Goal: Task Accomplishment & Management: Manage account settings

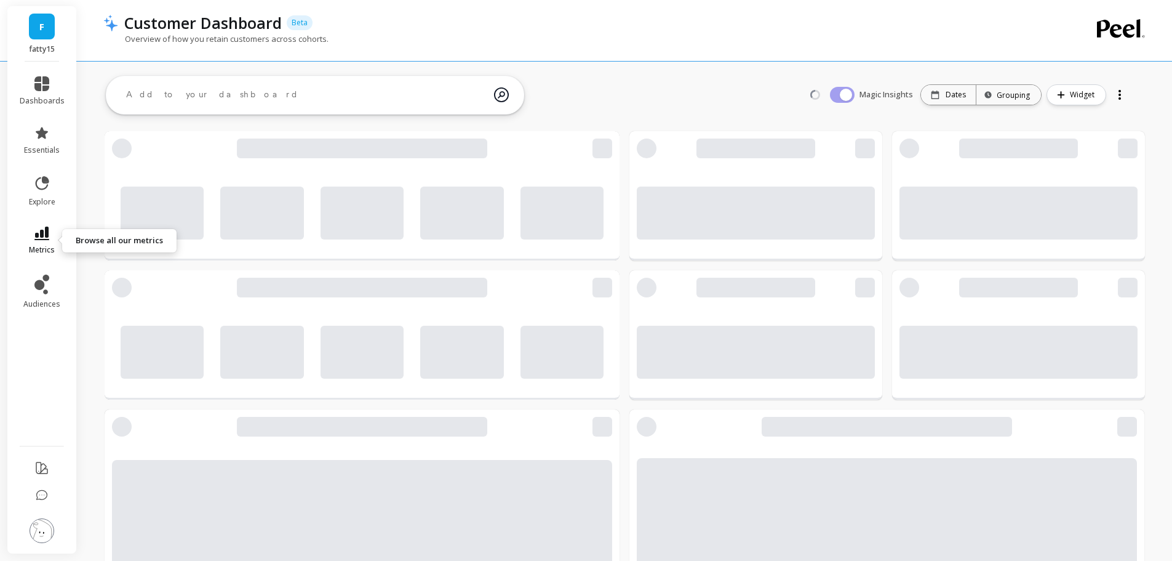
click at [46, 242] on link "metrics" at bounding box center [42, 240] width 45 height 28
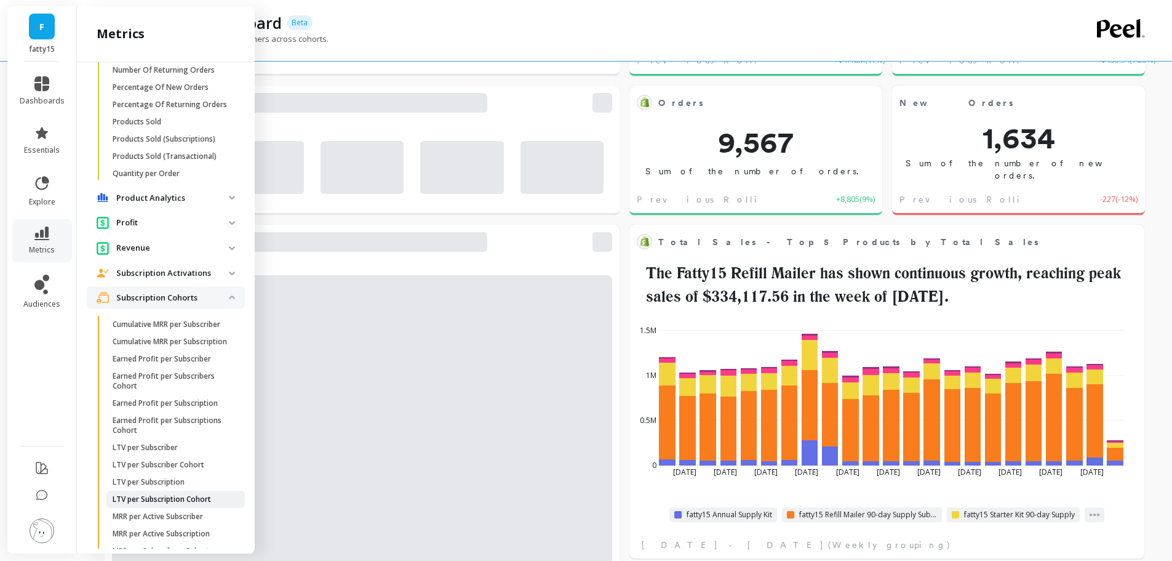
scroll to position [1052, 0]
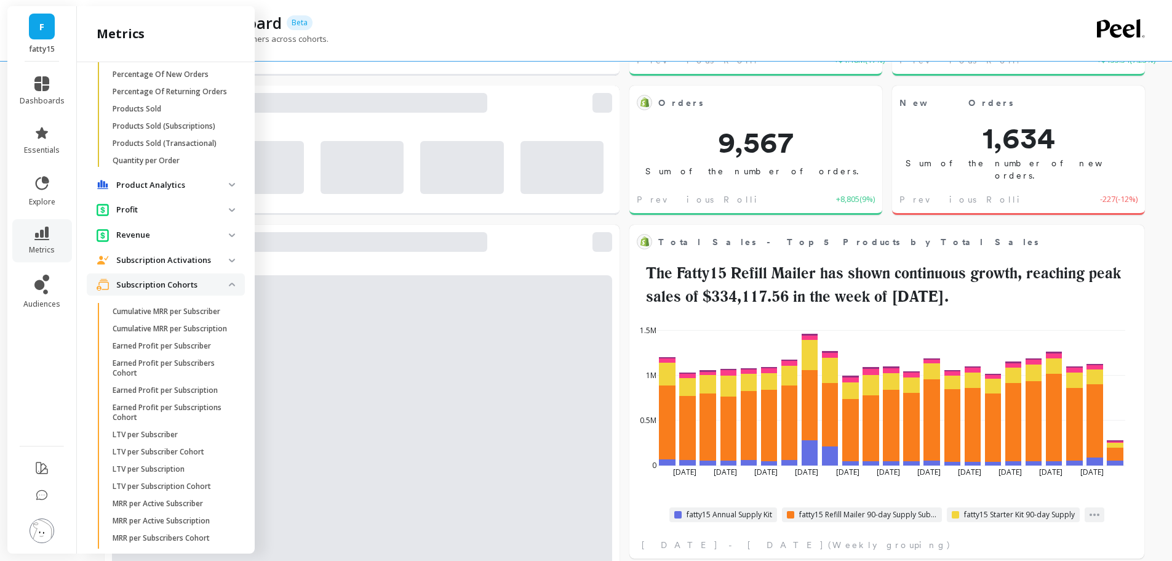
click at [174, 266] on p "Subscription Activations" at bounding box center [172, 260] width 113 height 12
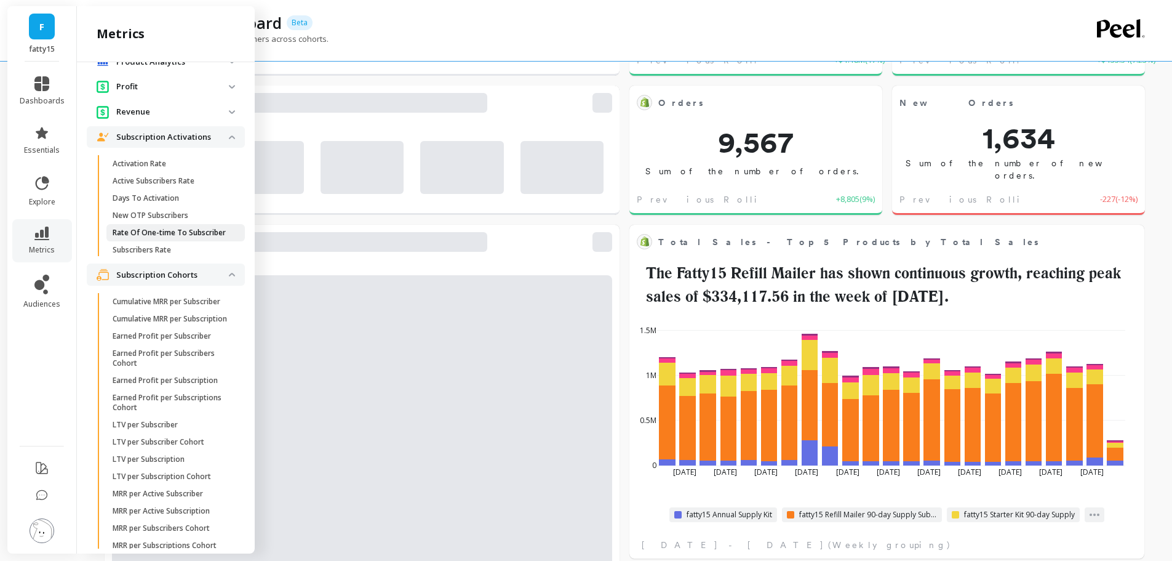
scroll to position [1359, 0]
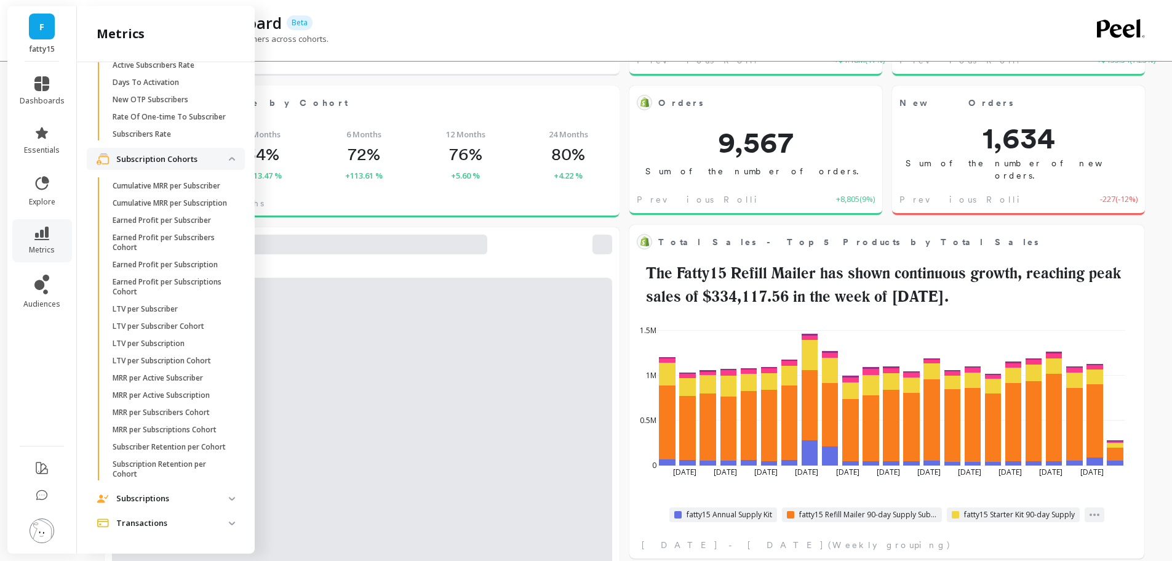
click at [209, 502] on p "Subscriptions" at bounding box center [172, 498] width 113 height 12
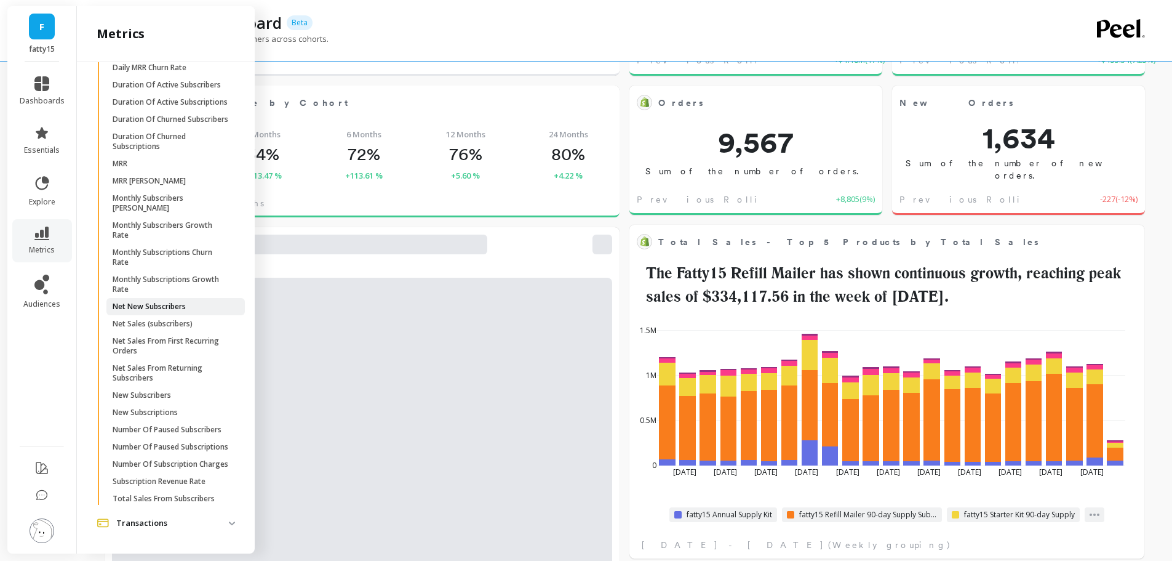
scroll to position [1945, 0]
click at [186, 298] on link "Net New Subscribers" at bounding box center [175, 306] width 138 height 17
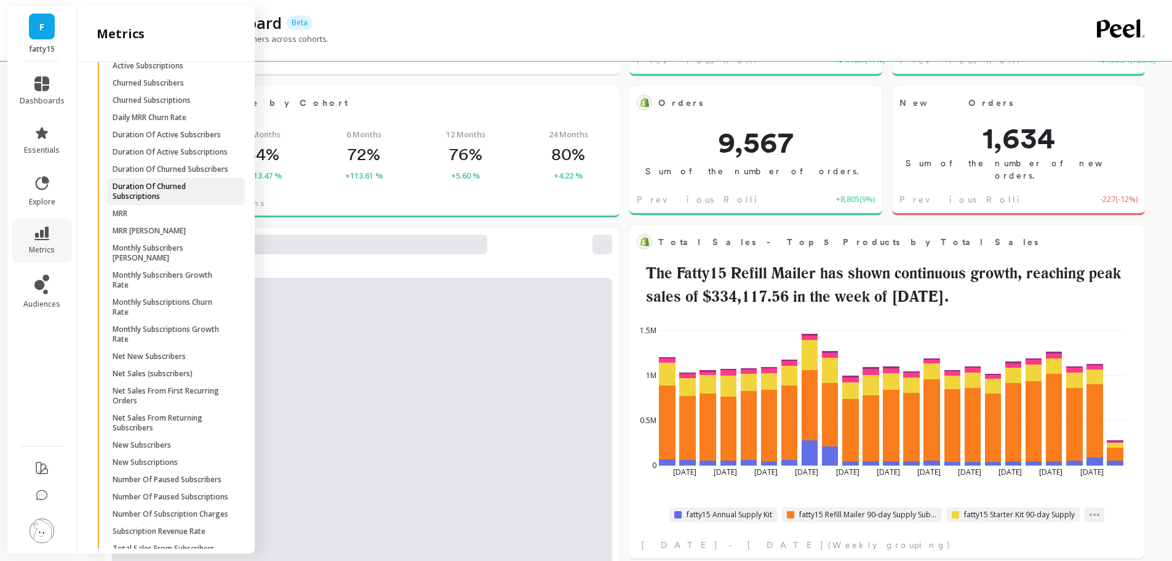
scroll to position [1760, 0]
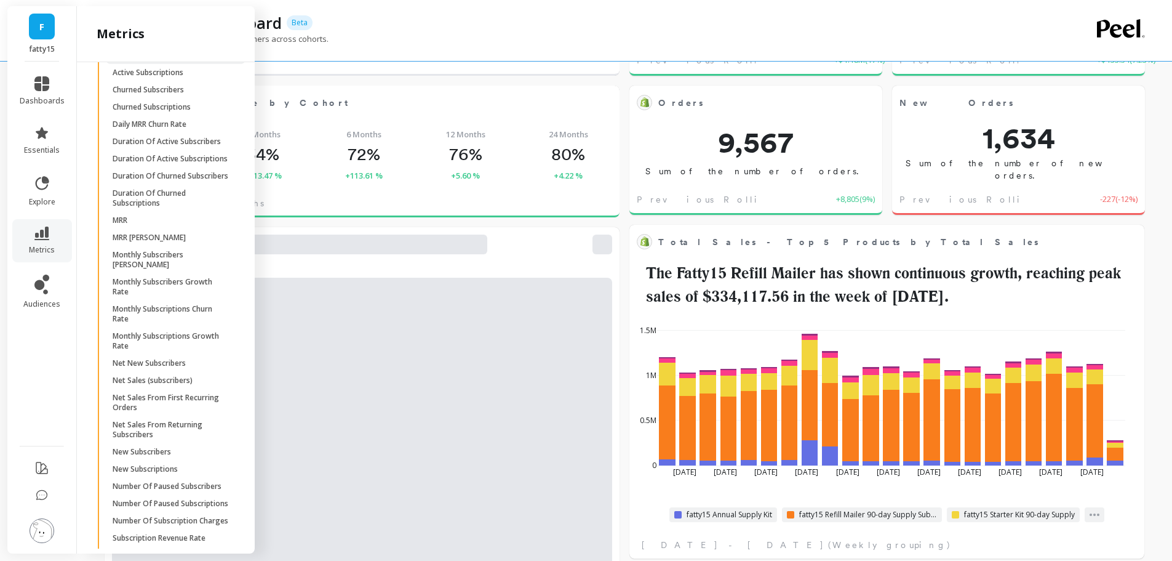
click at [188, 60] on span "Active Subscribers" at bounding box center [172, 55] width 118 height 10
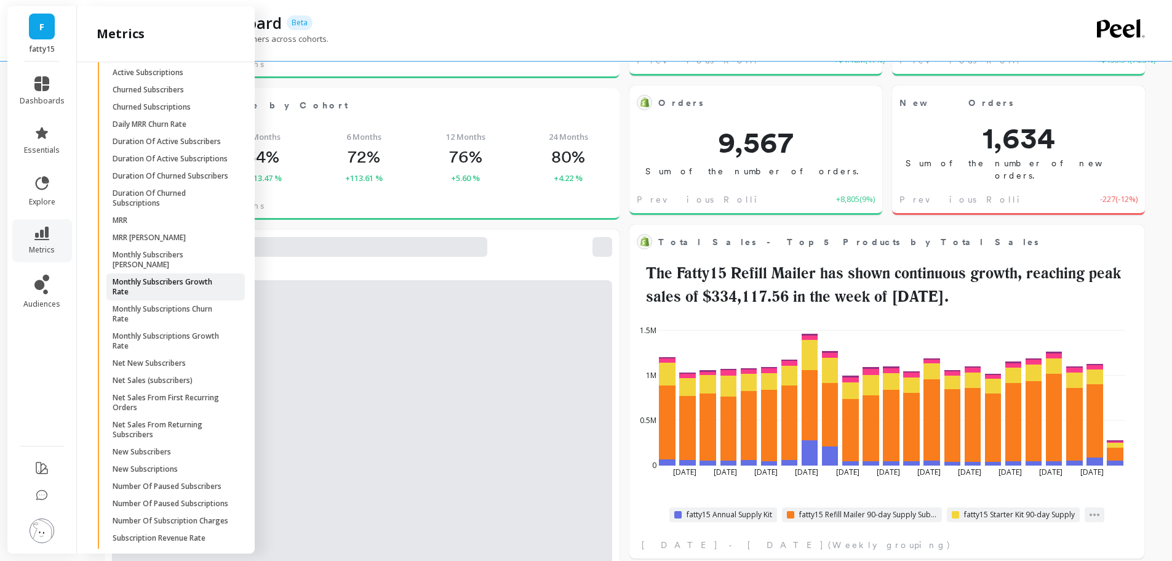
scroll to position [1822, 0]
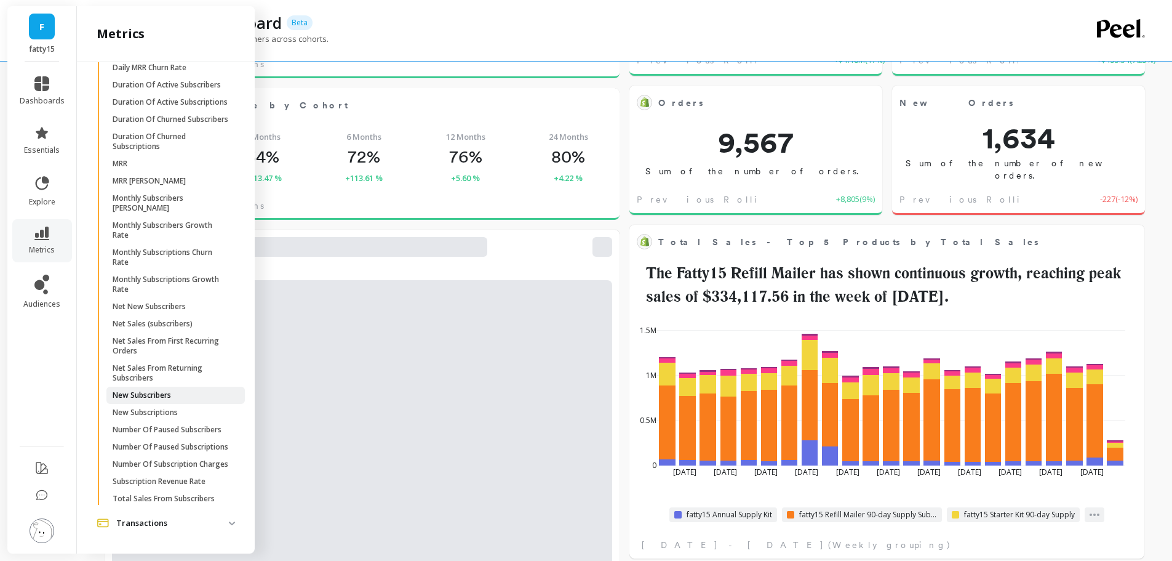
click at [163, 400] on p "New Subscribers" at bounding box center [142, 395] width 58 height 10
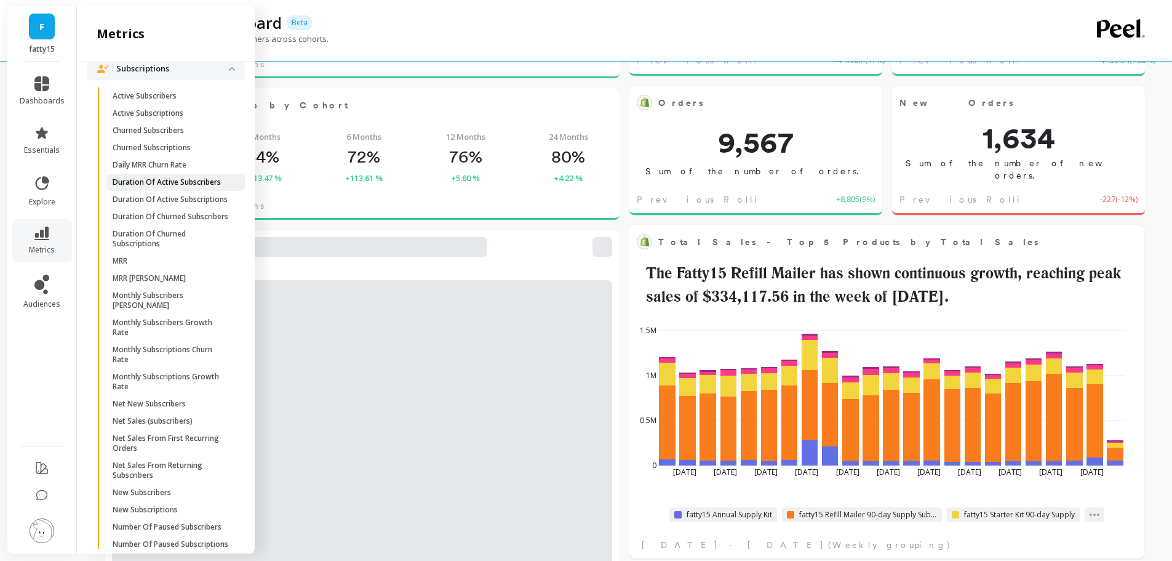
scroll to position [1699, 0]
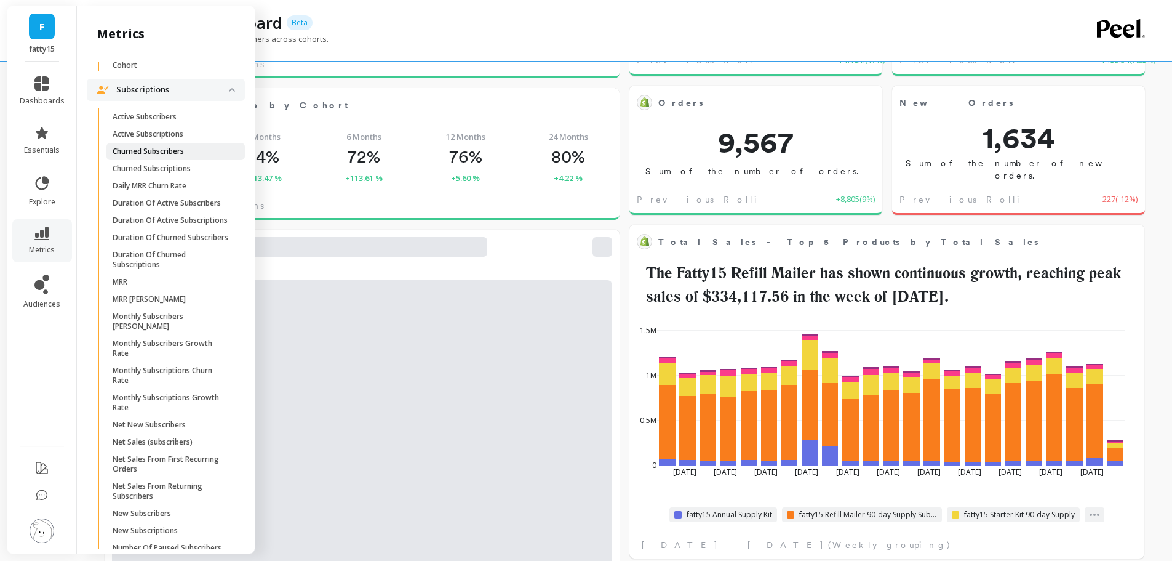
click at [173, 156] on p "Churned Subscribers" at bounding box center [148, 151] width 71 height 10
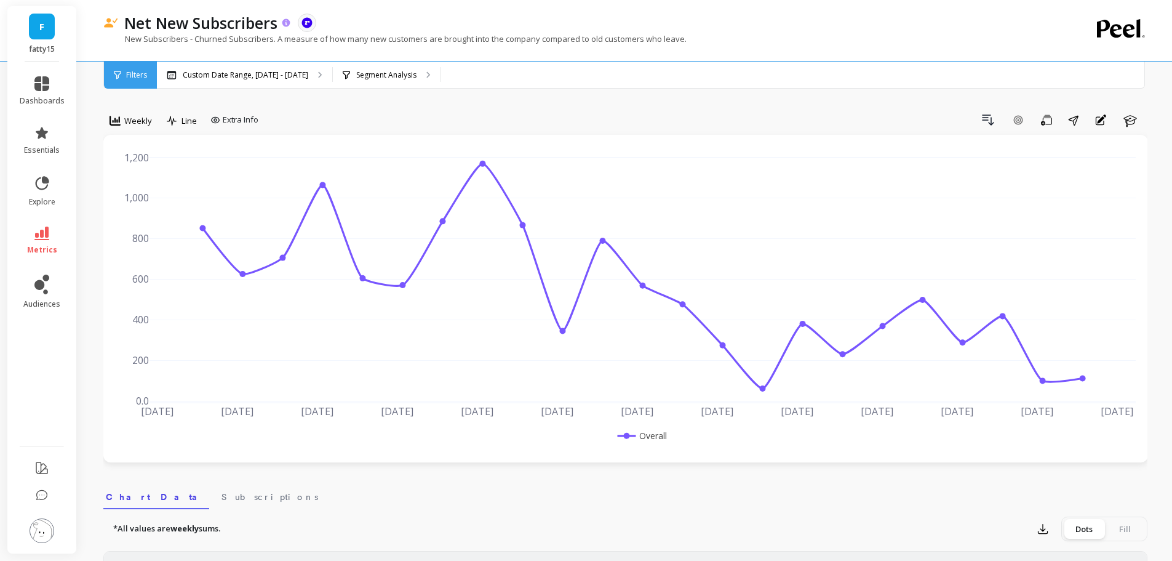
click at [286, 21] on icon at bounding box center [286, 22] width 8 height 8
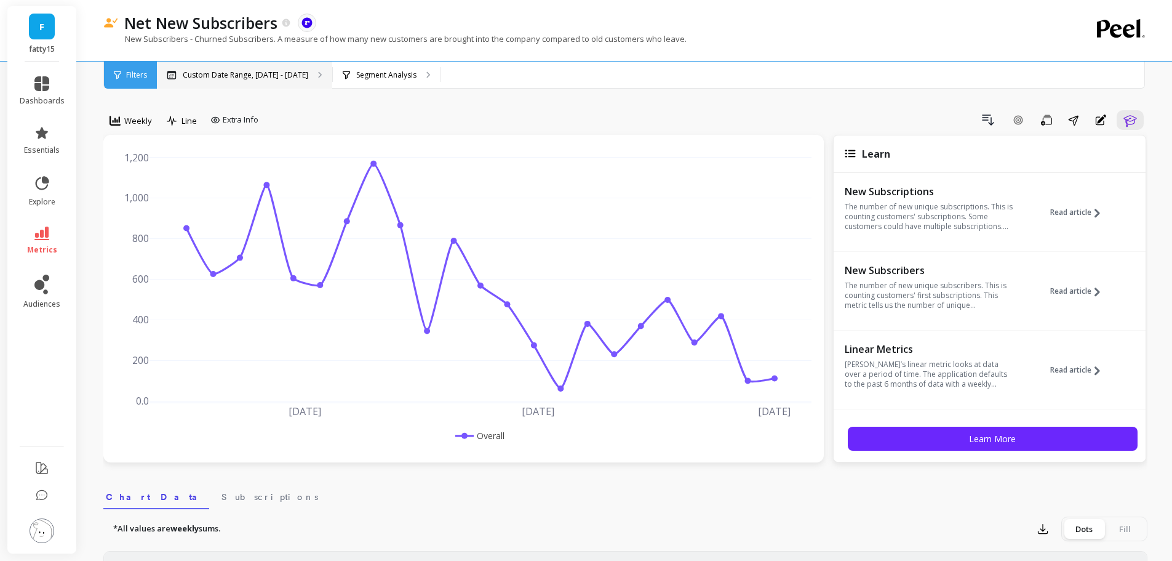
click at [214, 69] on div "Custom Date Range, [DATE] - [DATE]" at bounding box center [244, 75] width 175 height 27
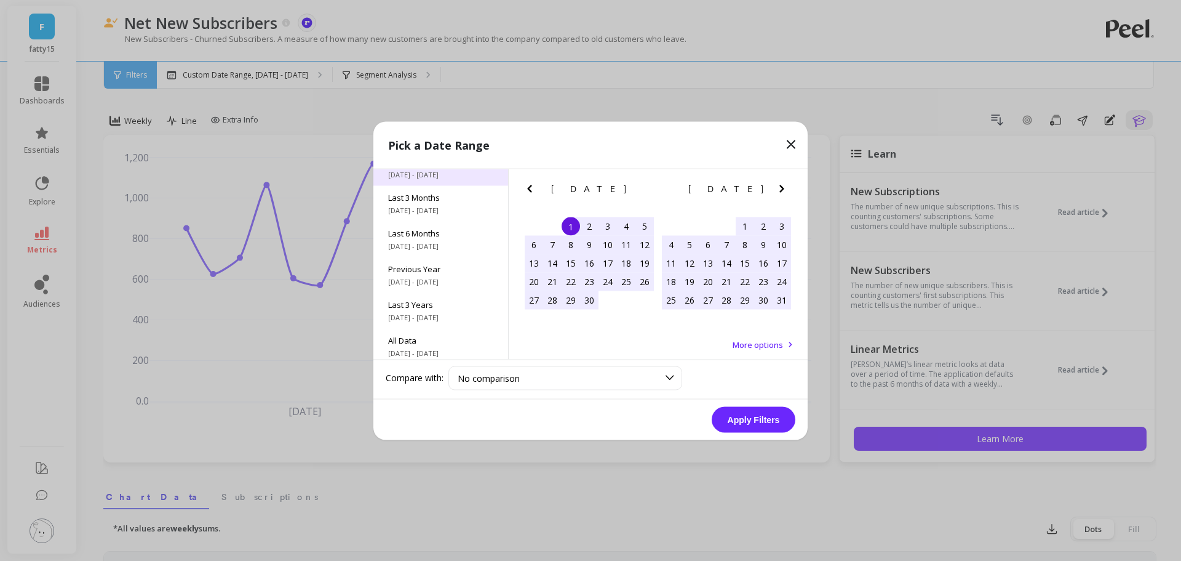
scroll to position [167, 0]
click at [425, 335] on span "All Data" at bounding box center [440, 334] width 105 height 11
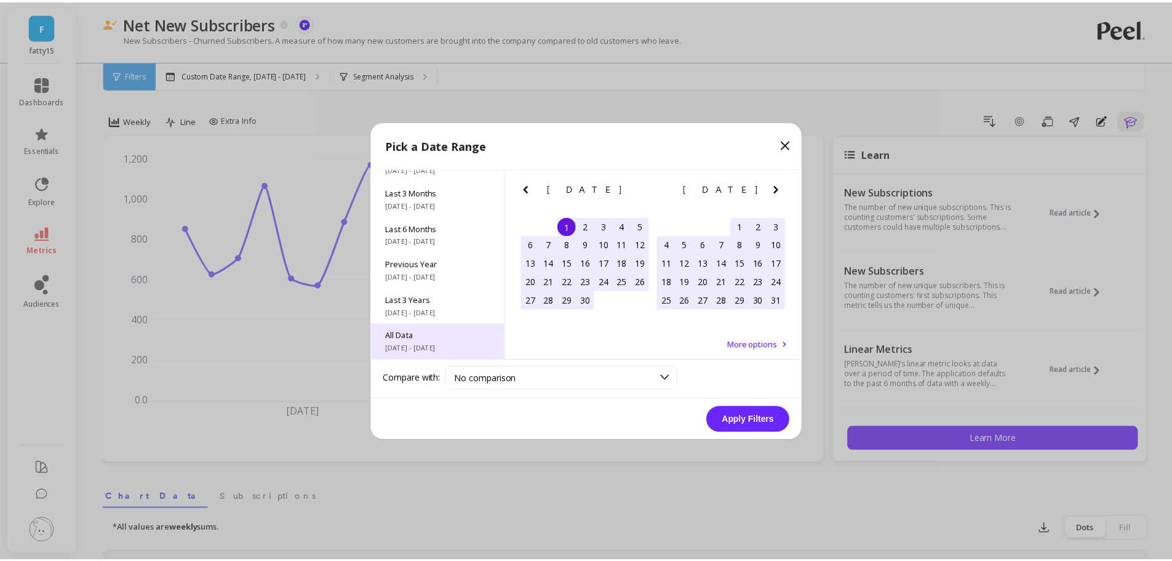
scroll to position [1, 0]
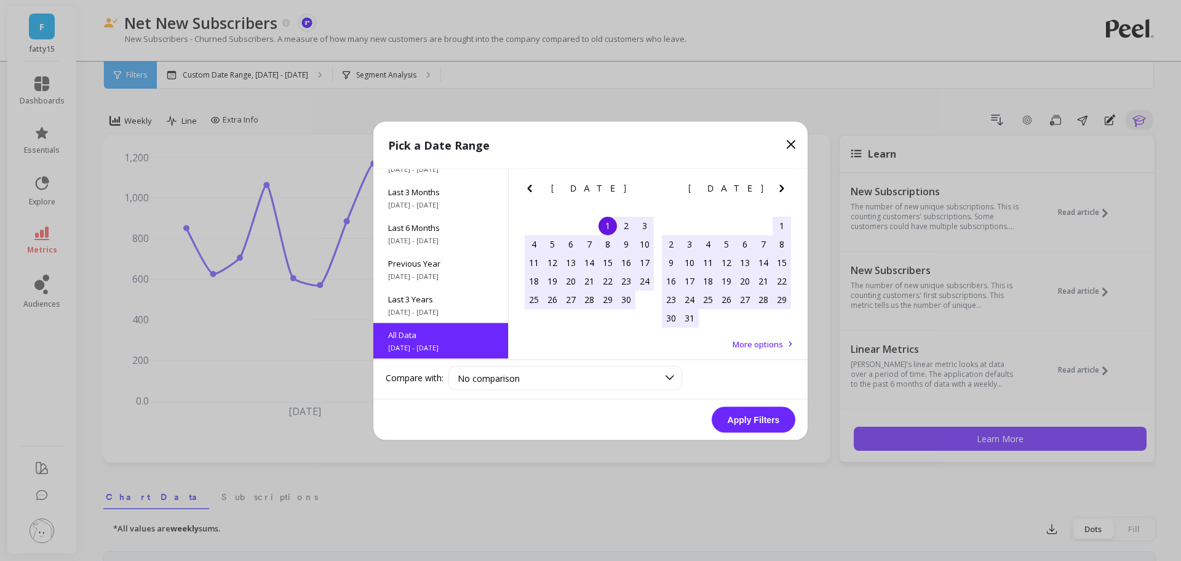
click at [759, 415] on button "Apply Filters" at bounding box center [754, 419] width 84 height 26
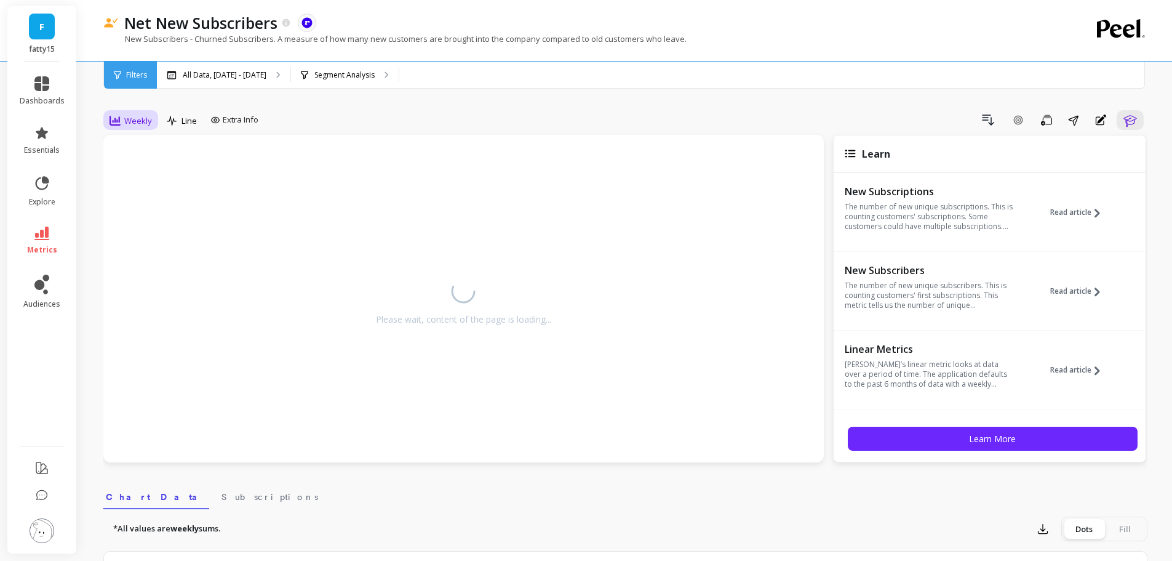
click at [132, 115] on span "Weekly" at bounding box center [138, 121] width 28 height 12
click at [151, 213] on div "Monthly" at bounding box center [149, 219] width 70 height 12
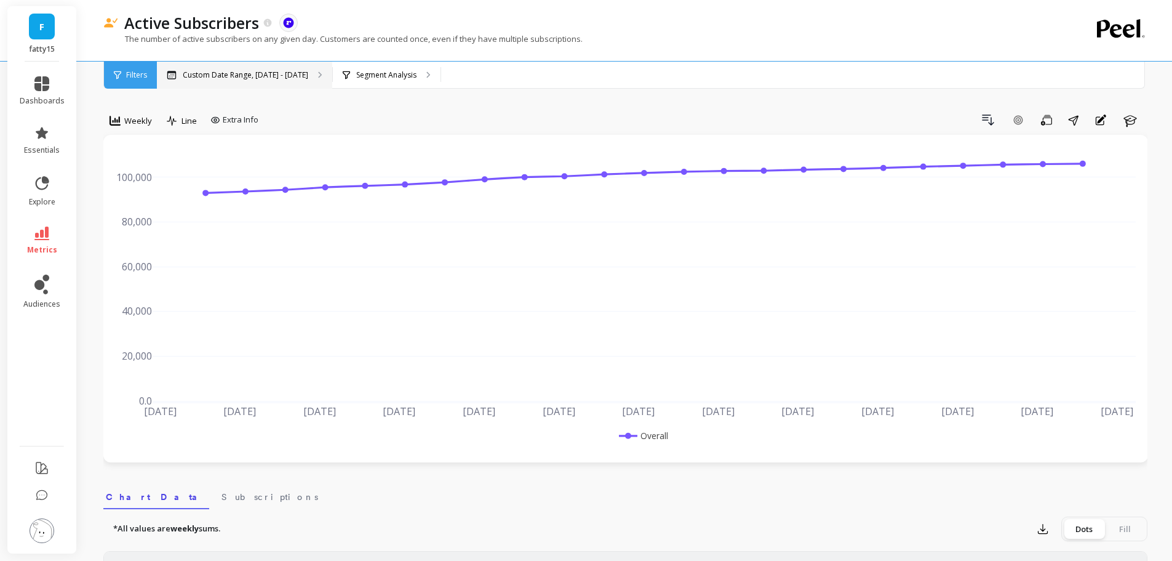
click at [190, 71] on p "Custom Date Range, Apr 1 - Sep 1" at bounding box center [246, 75] width 126 height 10
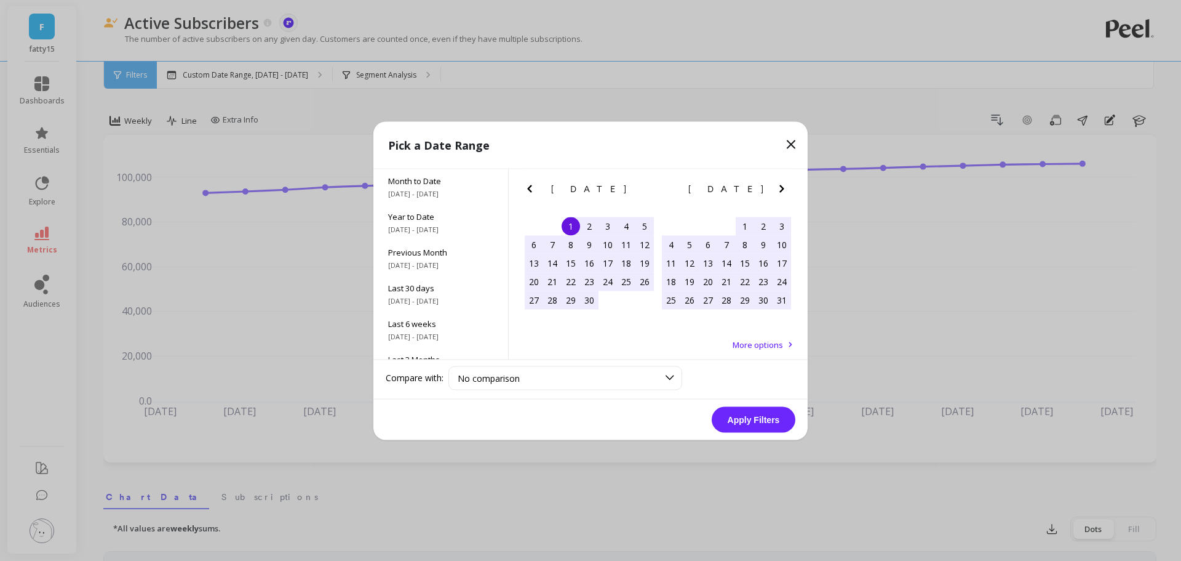
scroll to position [167, 0]
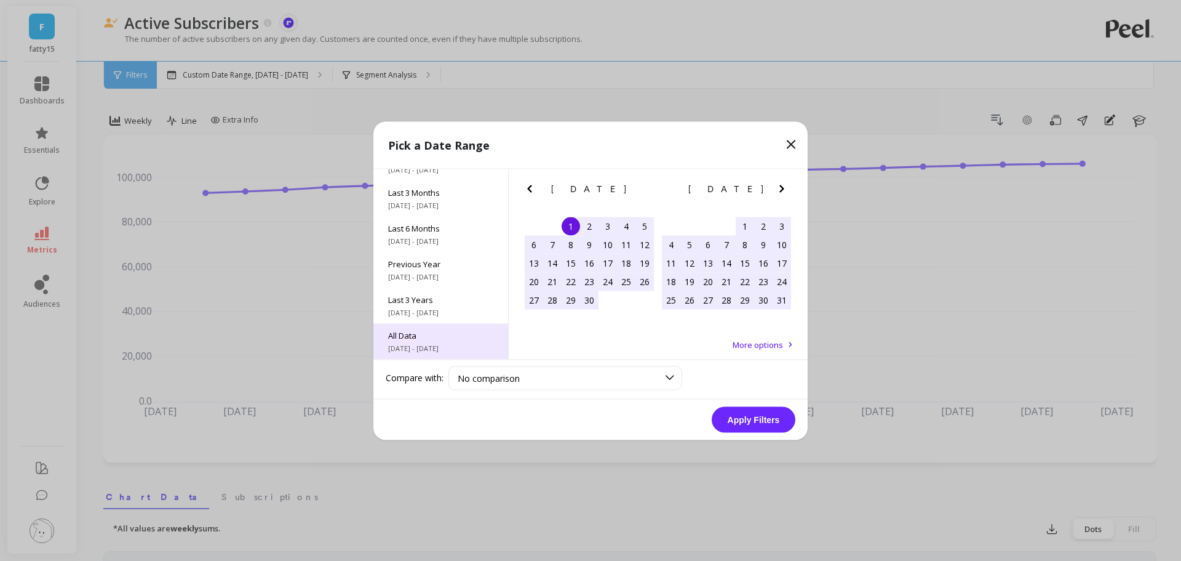
click at [406, 335] on span "All Data" at bounding box center [440, 334] width 105 height 11
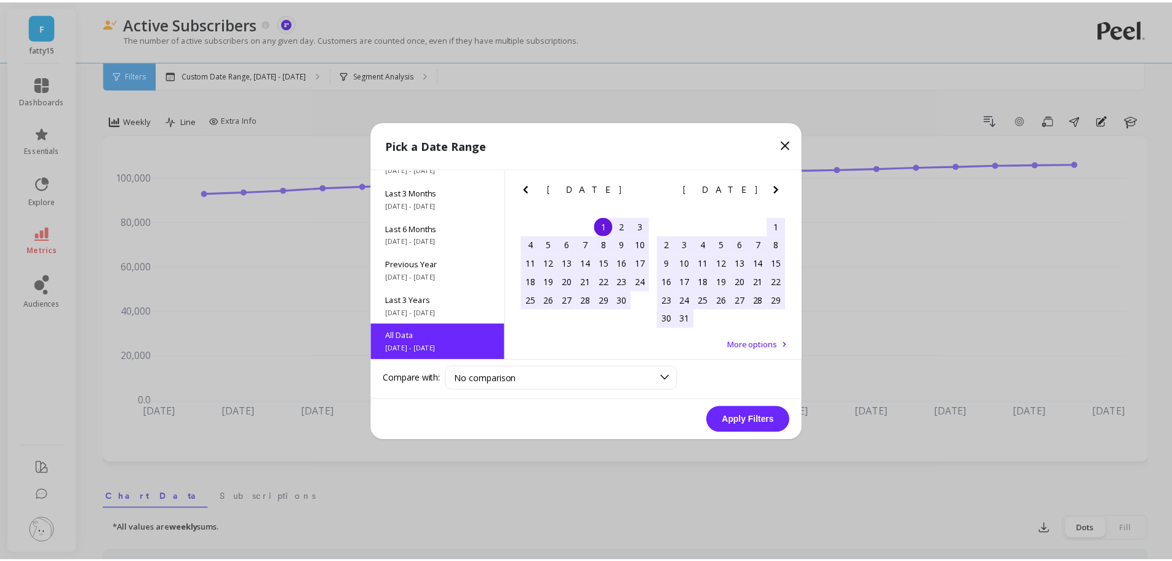
scroll to position [1, 0]
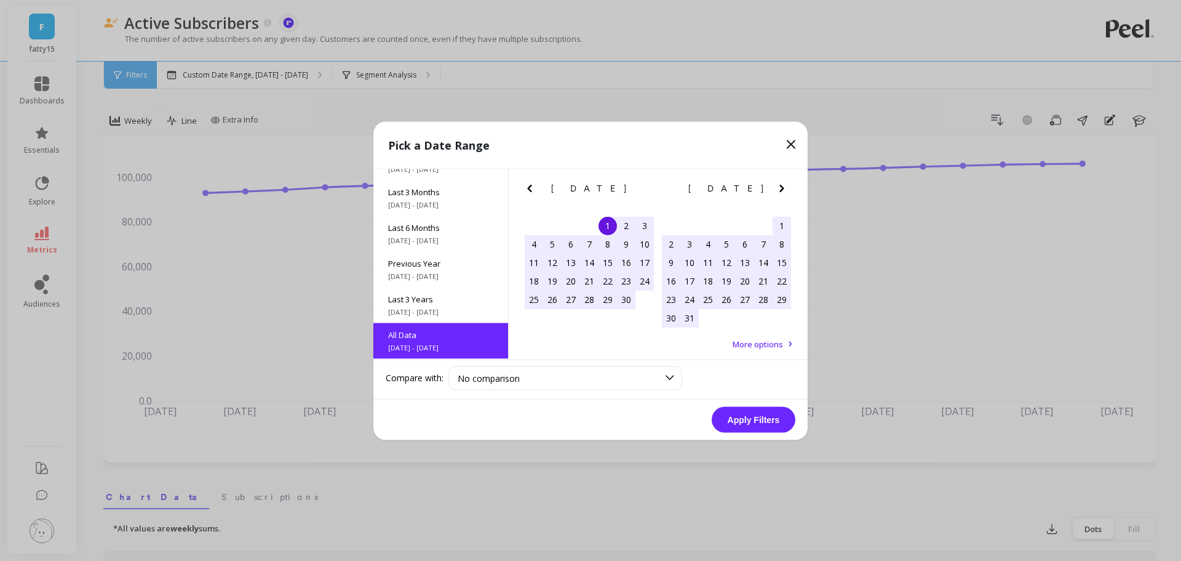
click at [754, 422] on button "Apply Filters" at bounding box center [754, 419] width 84 height 26
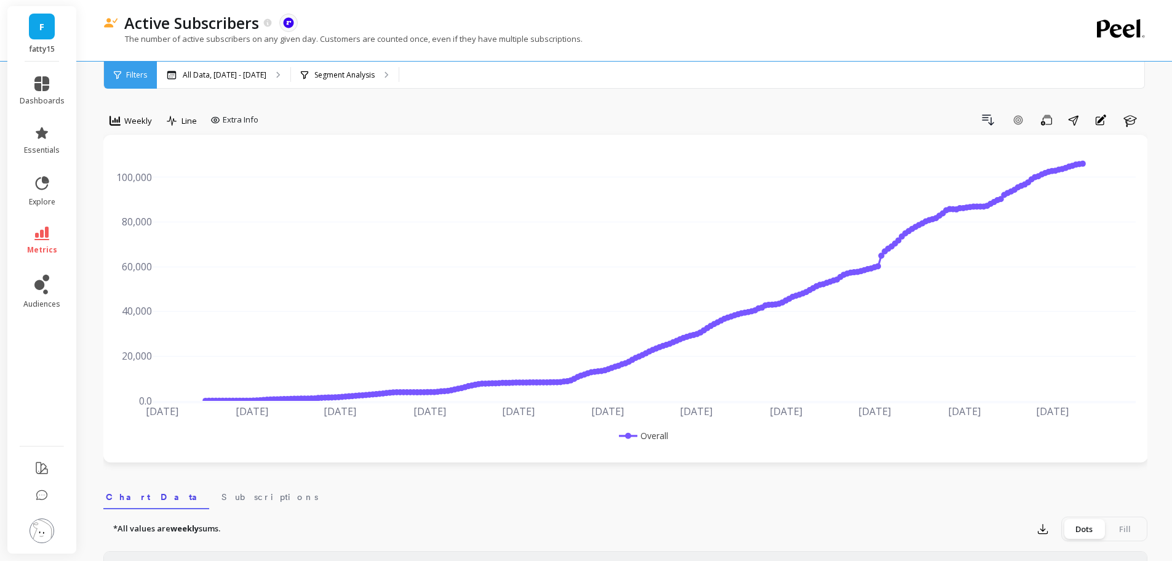
click at [126, 120] on span "Weekly" at bounding box center [138, 121] width 28 height 12
click at [143, 214] on div "Monthly" at bounding box center [149, 219] width 70 height 12
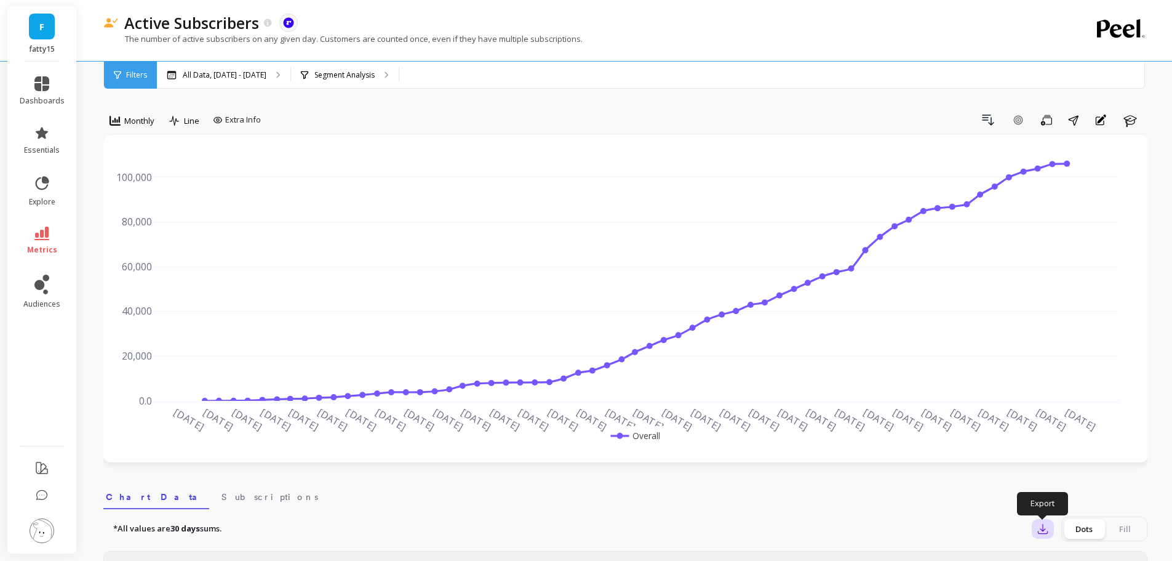
click at [1047, 523] on icon "button" at bounding box center [1043, 528] width 12 height 12
click at [1064, 558] on span "CSV" at bounding box center [1066, 562] width 18 height 12
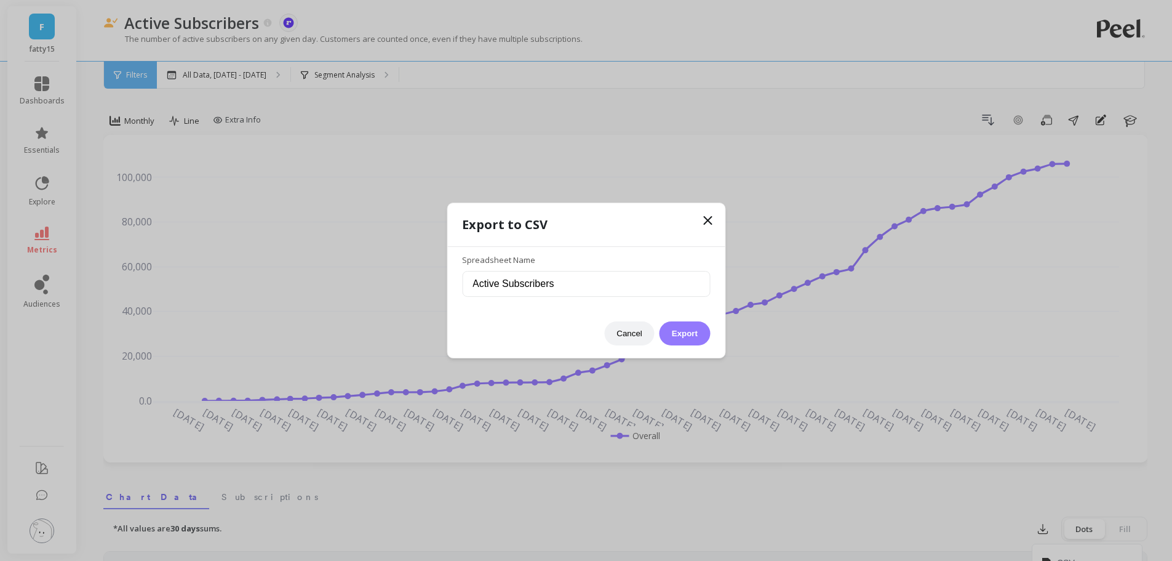
click at [702, 326] on button "Export" at bounding box center [685, 333] width 50 height 24
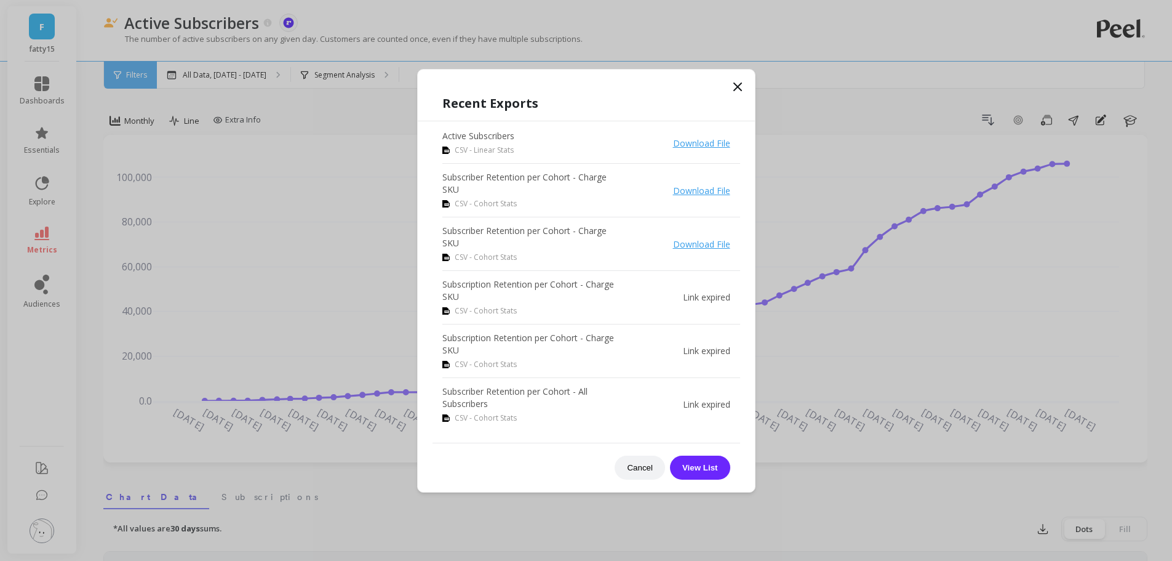
click at [735, 86] on icon at bounding box center [737, 86] width 15 height 15
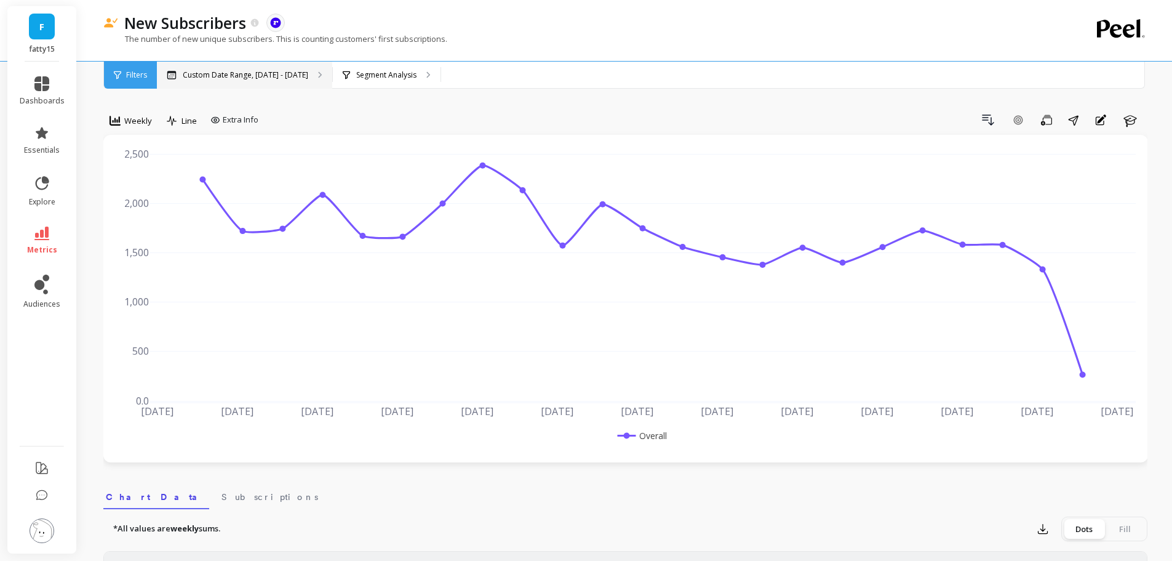
click at [266, 82] on div "Custom Date Range, Apr 1 - Sep 1" at bounding box center [244, 75] width 175 height 27
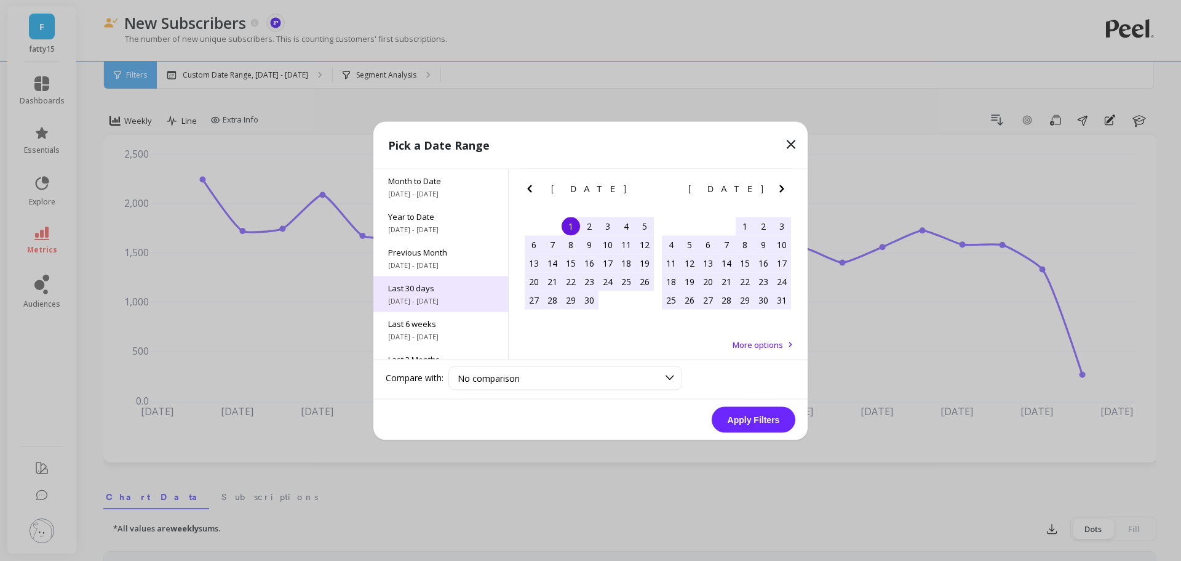
scroll to position [167, 0]
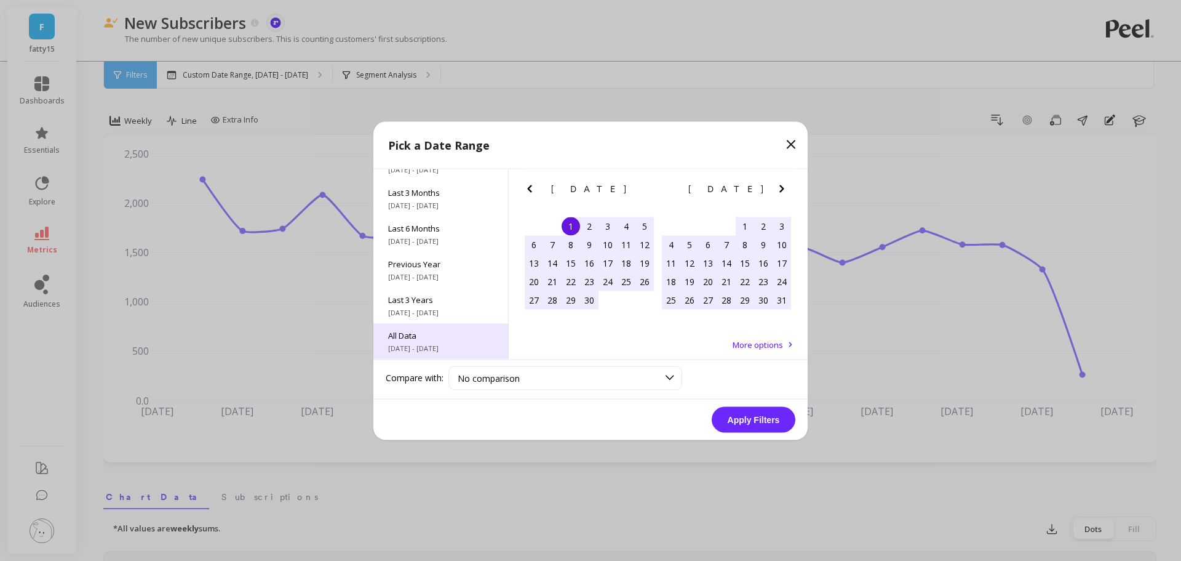
click at [410, 341] on div "All Data 6/1/2017 - 9/30/2025" at bounding box center [441, 341] width 135 height 36
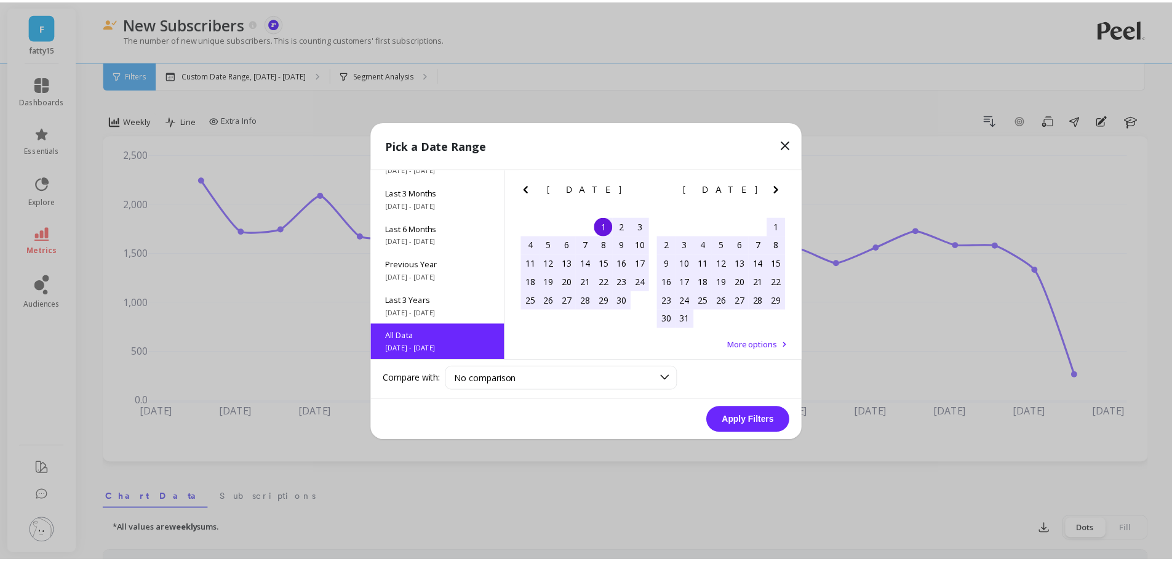
scroll to position [1, 0]
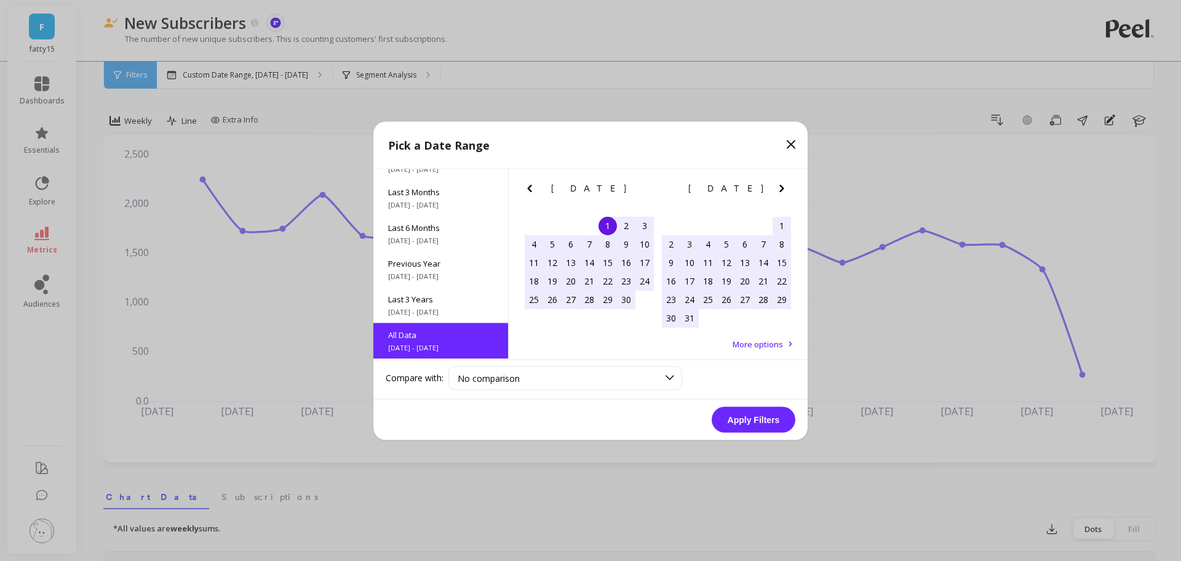
click at [759, 421] on button "Apply Filters" at bounding box center [754, 419] width 84 height 26
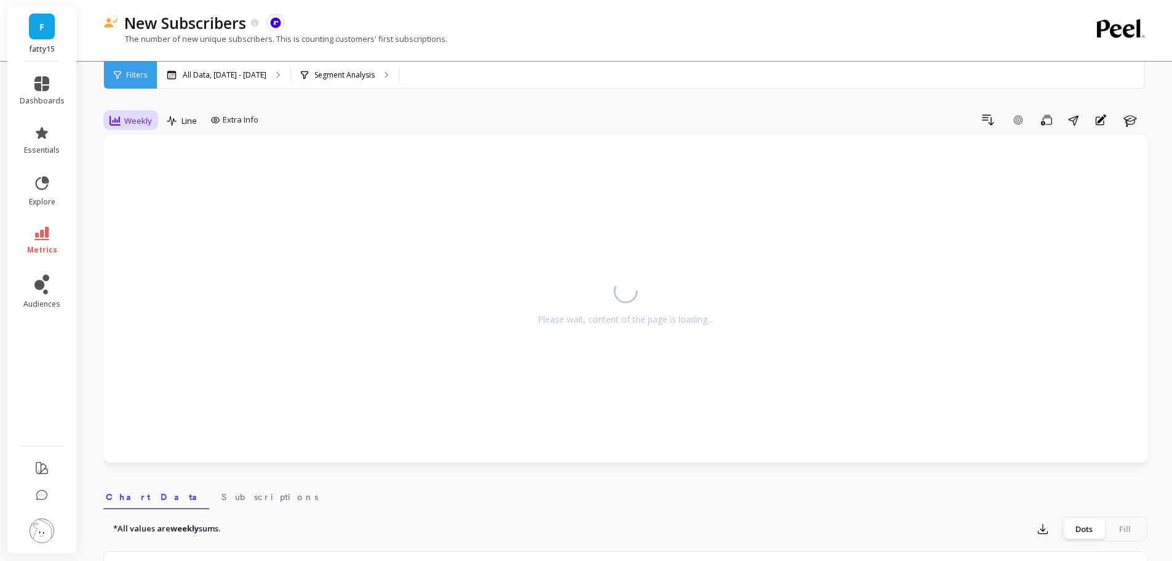
click at [104, 118] on div "Weekly" at bounding box center [130, 120] width 55 height 21
click at [140, 214] on div "Monthly" at bounding box center [149, 219] width 70 height 12
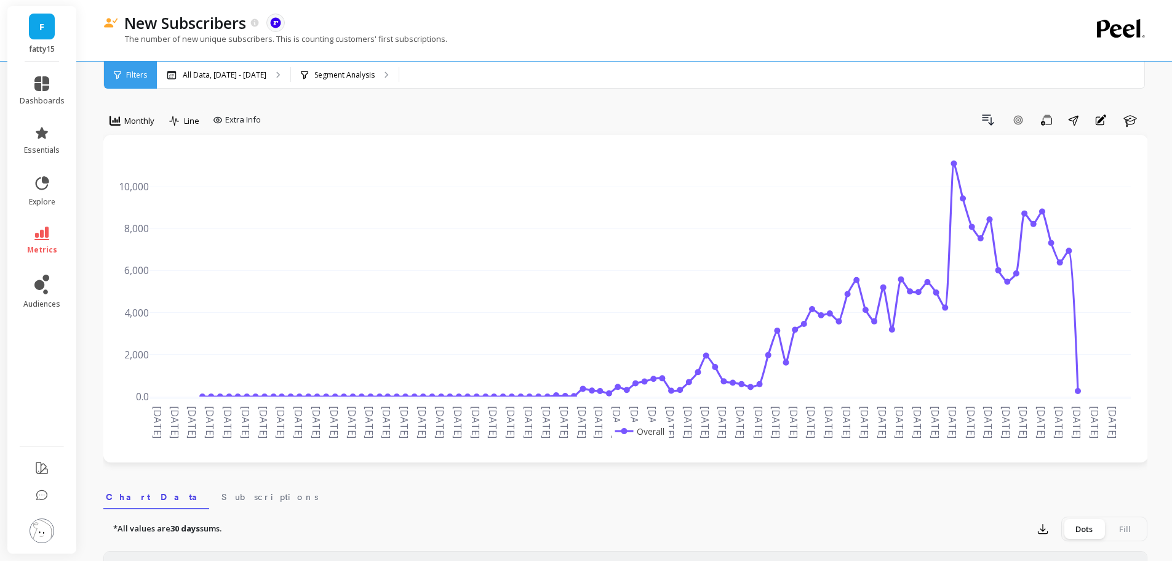
click at [1042, 538] on div "Export Dots Fill" at bounding box center [1090, 528] width 116 height 25
click at [1043, 527] on icon "button" at bounding box center [1043, 528] width 9 height 9
click at [1061, 559] on span "CSV" at bounding box center [1066, 562] width 18 height 12
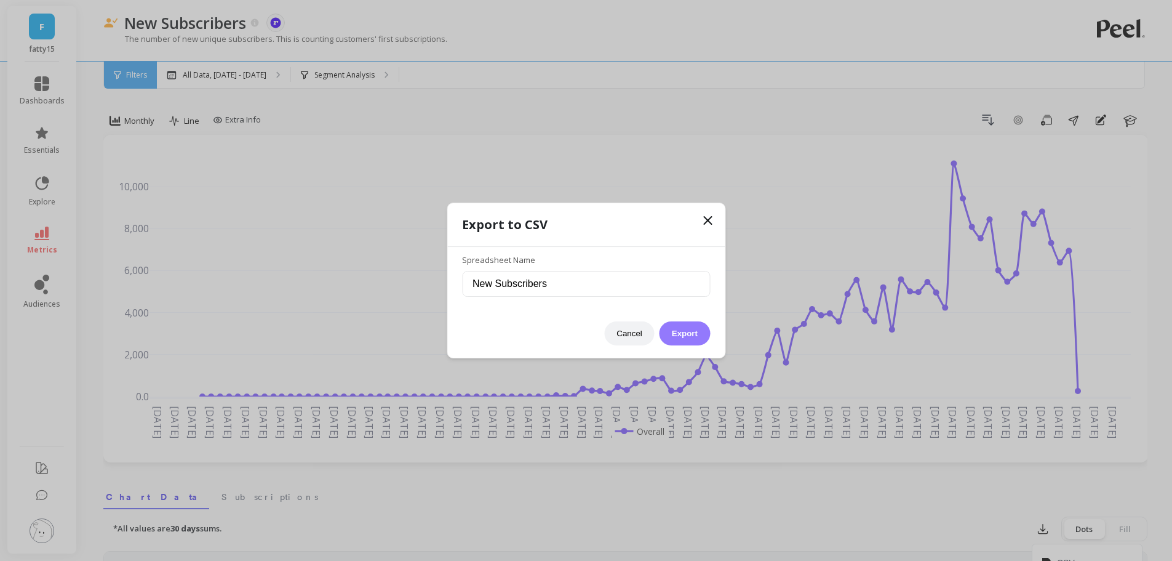
click at [688, 327] on button "Export" at bounding box center [685, 333] width 50 height 24
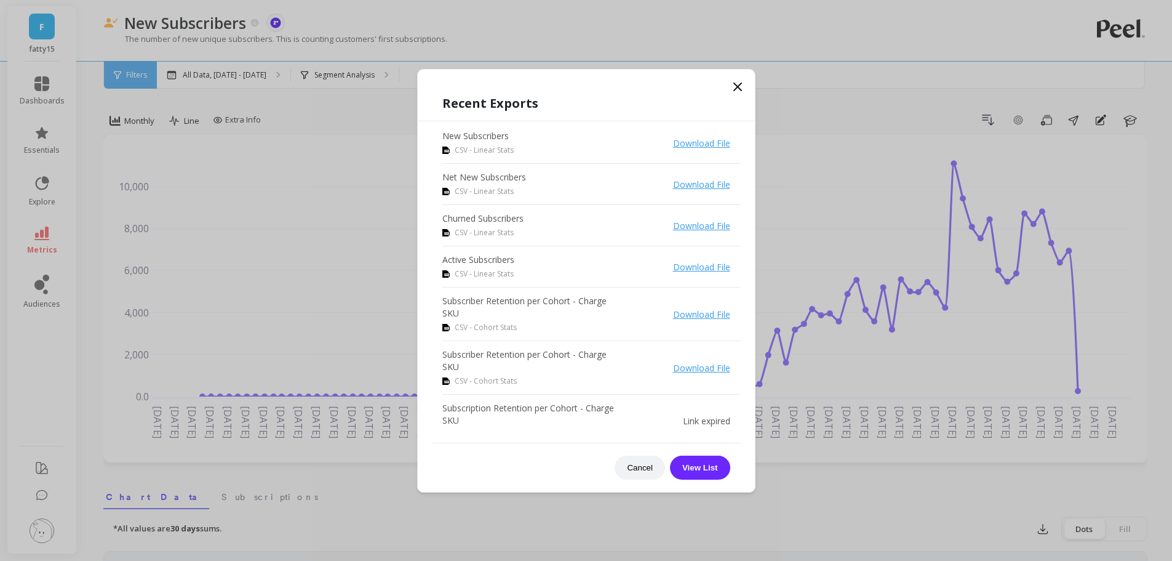
click at [746, 81] on div "Recent Exports New Subscribers CSV - Linear Stats Download File Net New Subscri…" at bounding box center [586, 280] width 338 height 423
click at [737, 88] on icon at bounding box center [737, 86] width 15 height 15
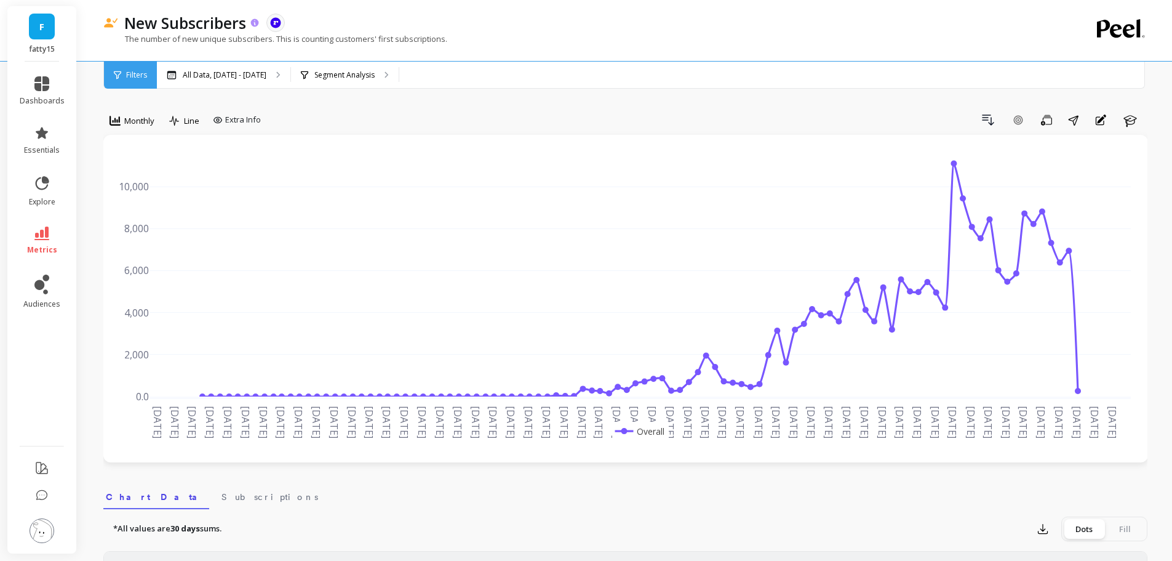
click at [251, 26] on div "New Subscribers" at bounding box center [189, 22] width 142 height 21
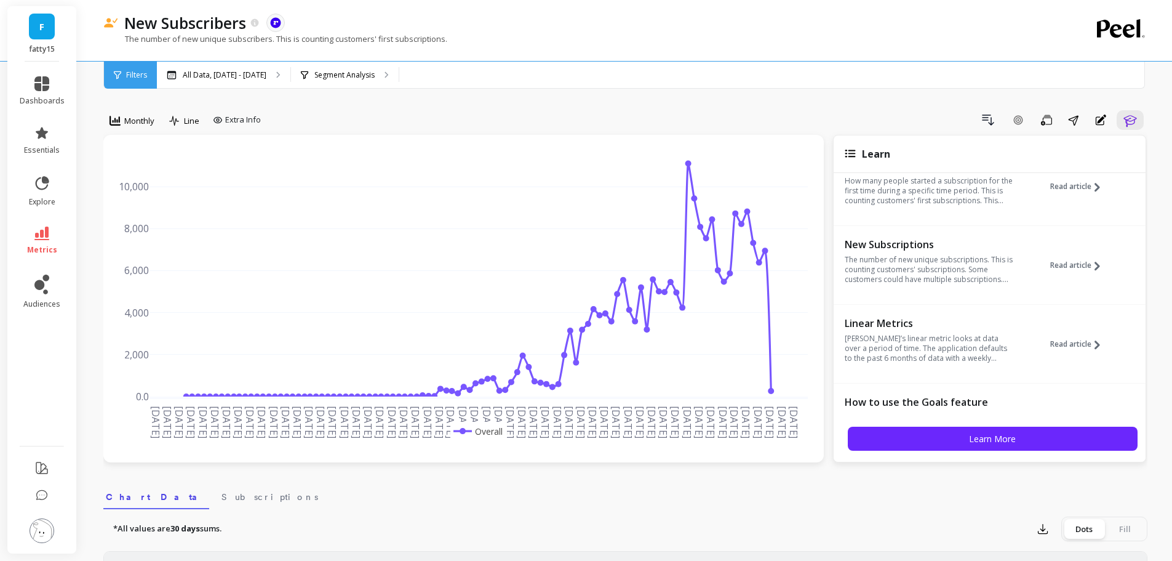
scroll to position [164, 0]
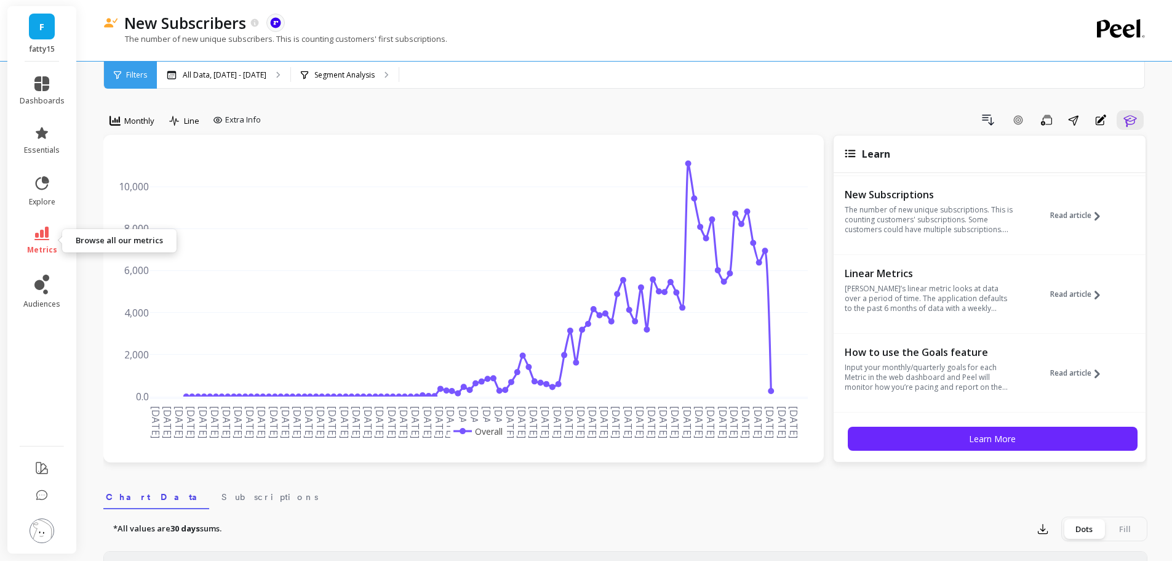
click at [34, 240] on link "metrics" at bounding box center [42, 240] width 45 height 28
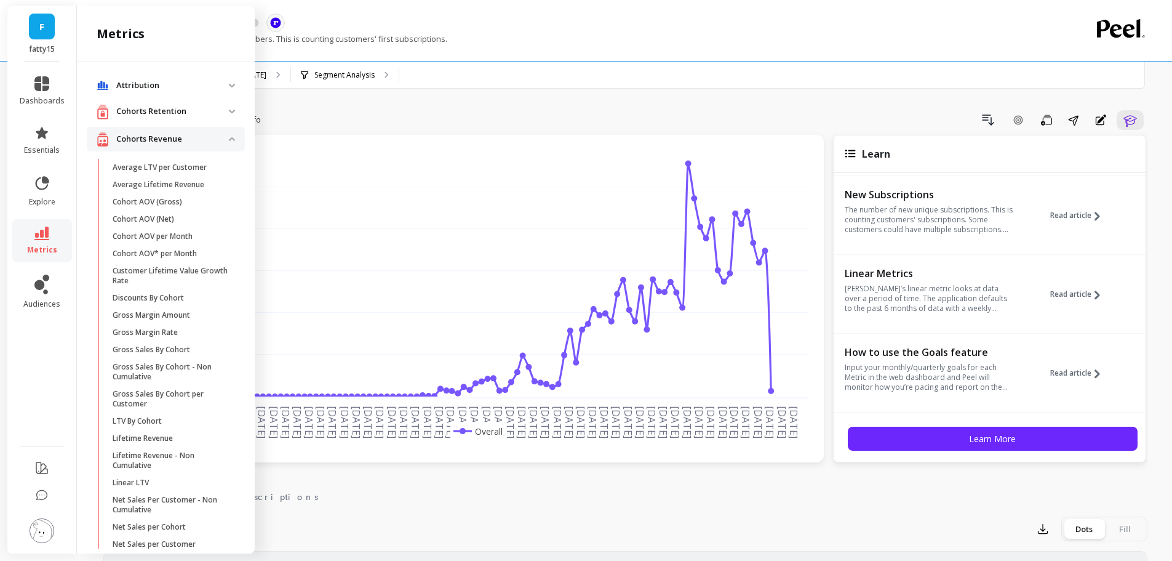
scroll to position [1699, 0]
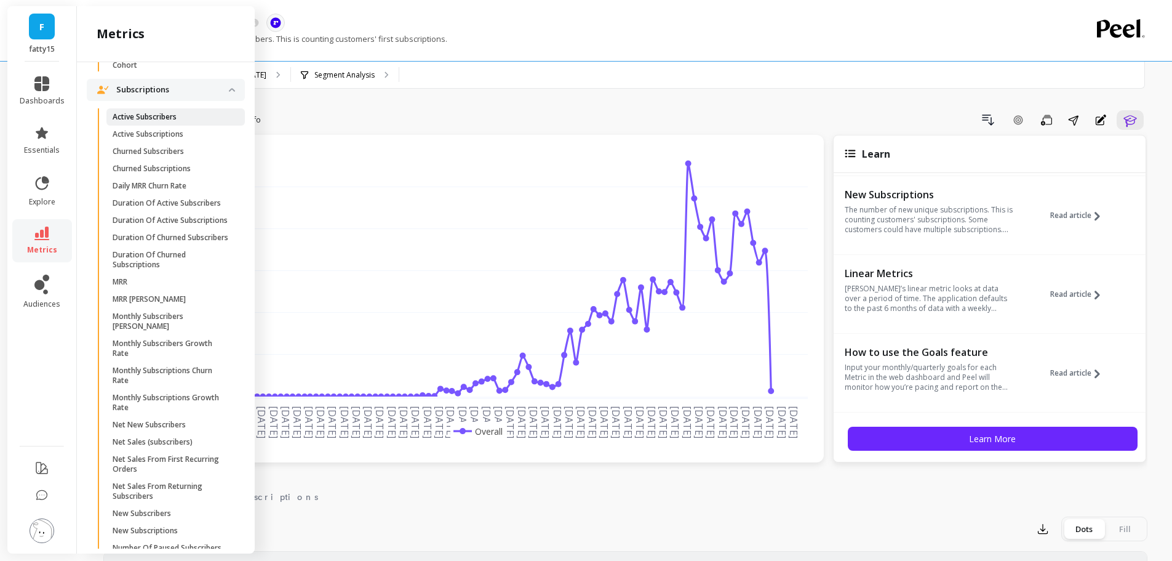
click at [145, 122] on p "Active Subscribers" at bounding box center [145, 117] width 64 height 10
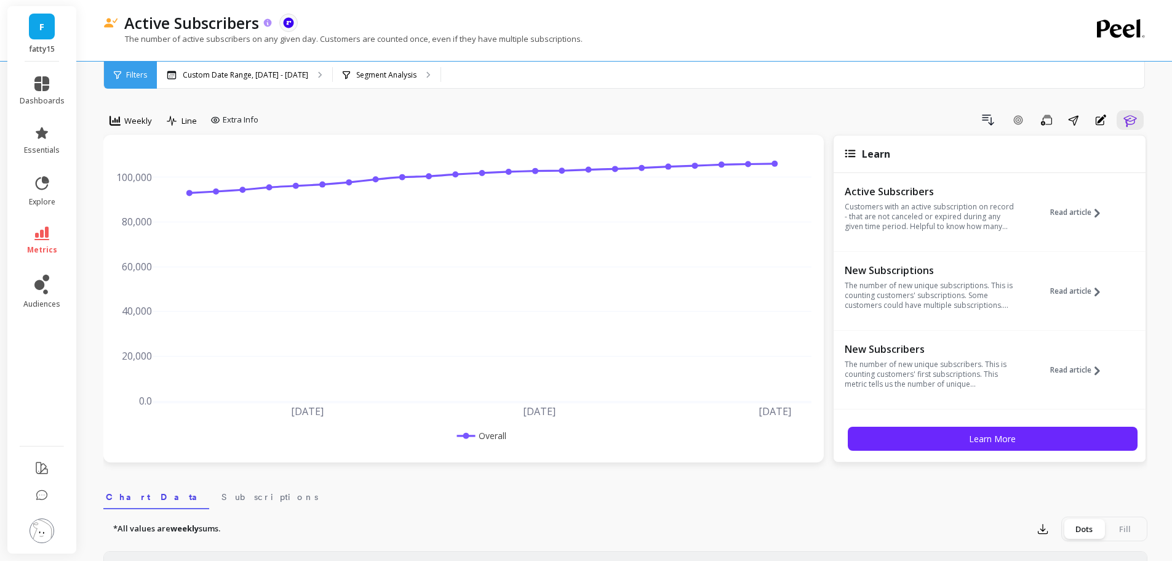
click at [273, 20] on icon at bounding box center [268, 23] width 10 height 10
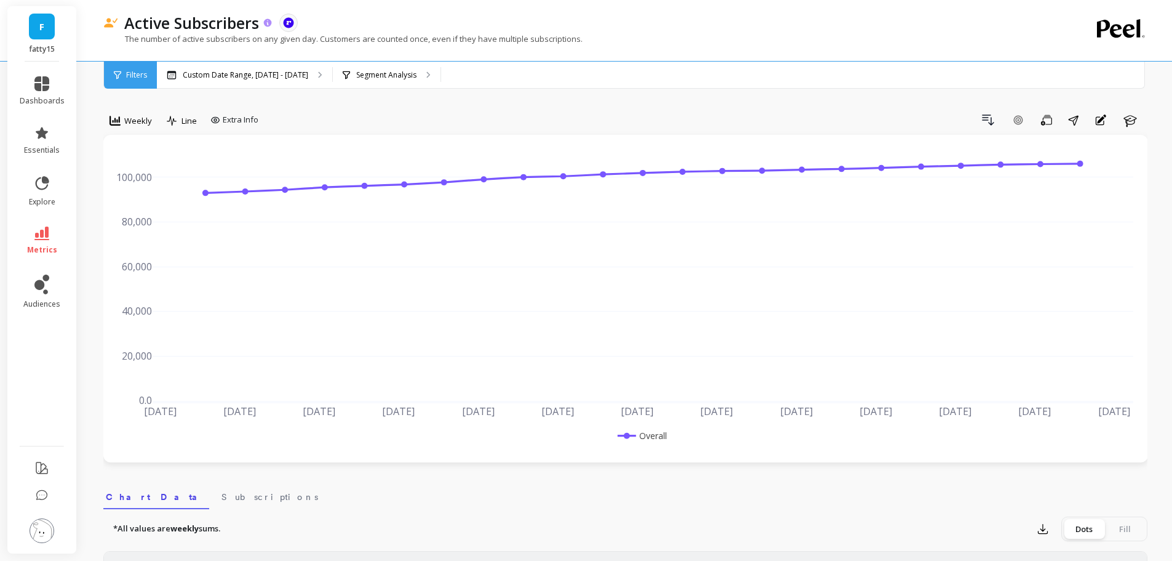
click at [273, 20] on icon at bounding box center [268, 23] width 10 height 10
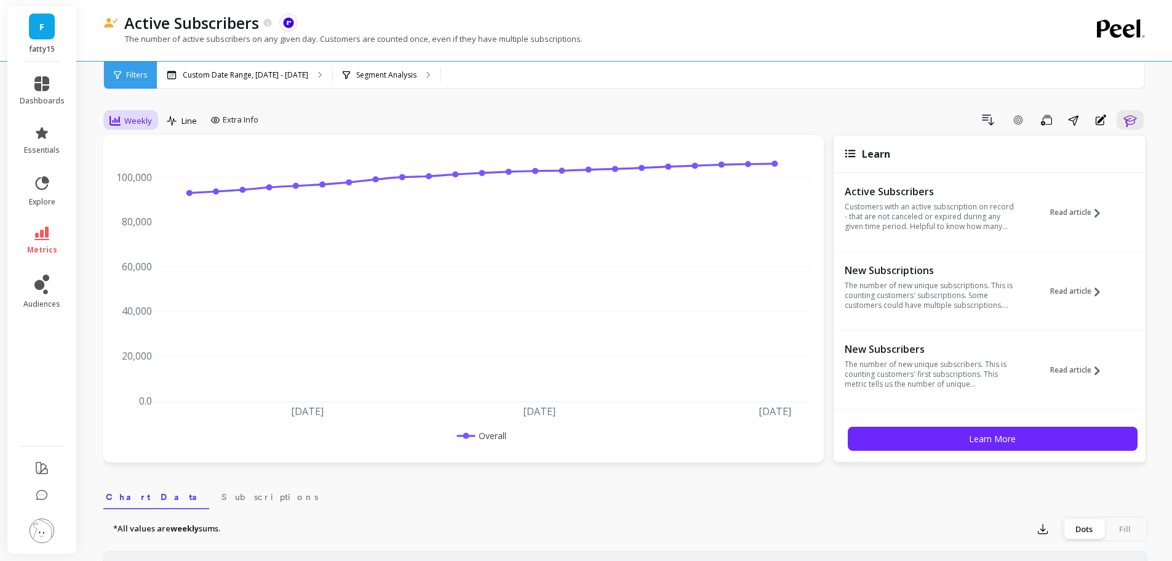
click at [139, 117] on span "Weekly" at bounding box center [138, 121] width 28 height 12
click at [126, 174] on div "Daily" at bounding box center [149, 172] width 70 height 12
click at [206, 76] on p "Custom Date Range, Apr 1 - Sep 1" at bounding box center [246, 75] width 126 height 10
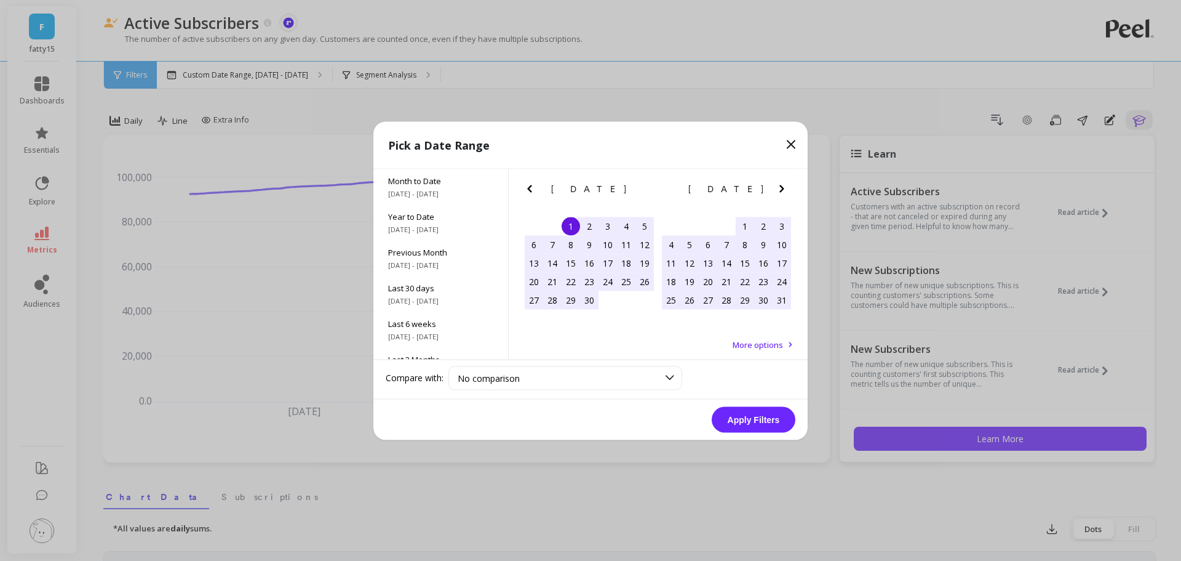
scroll to position [167, 0]
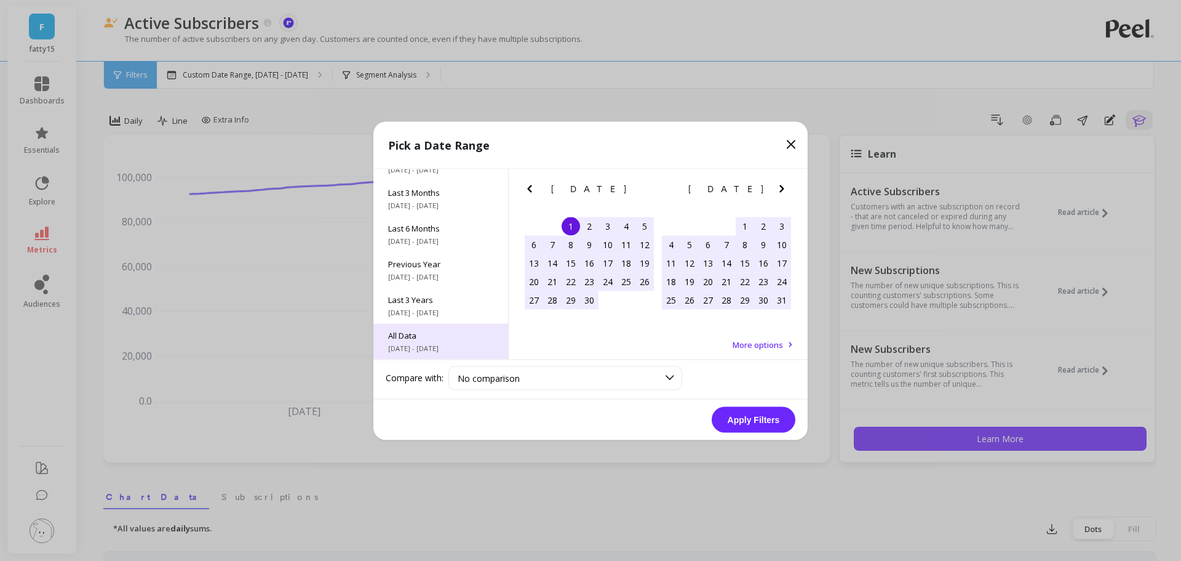
click at [436, 346] on span "6/1/2017 - 9/30/2025" at bounding box center [440, 348] width 105 height 10
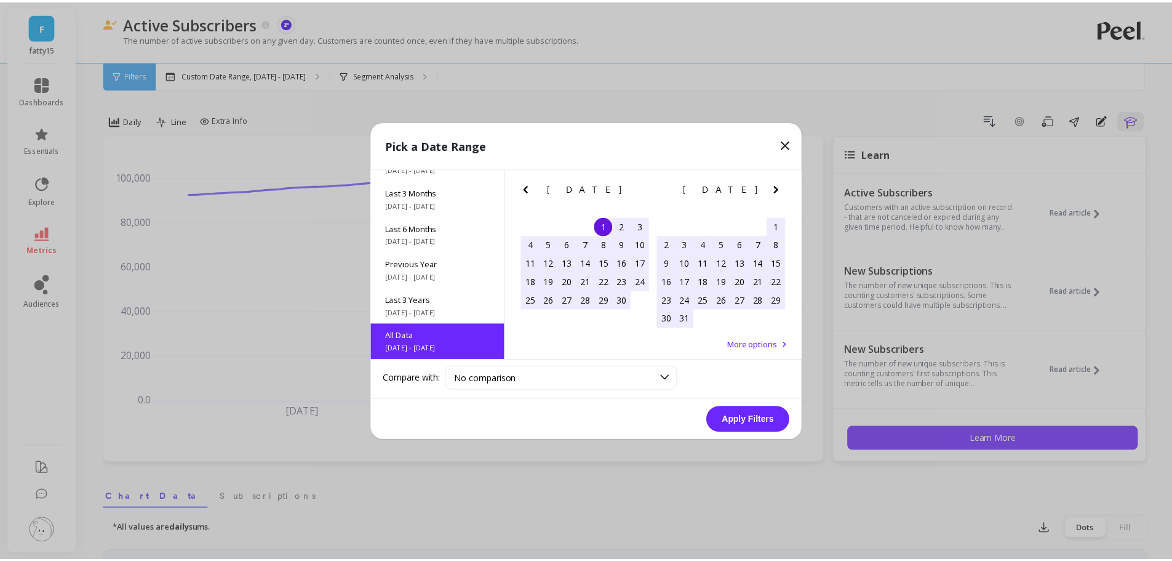
scroll to position [1, 0]
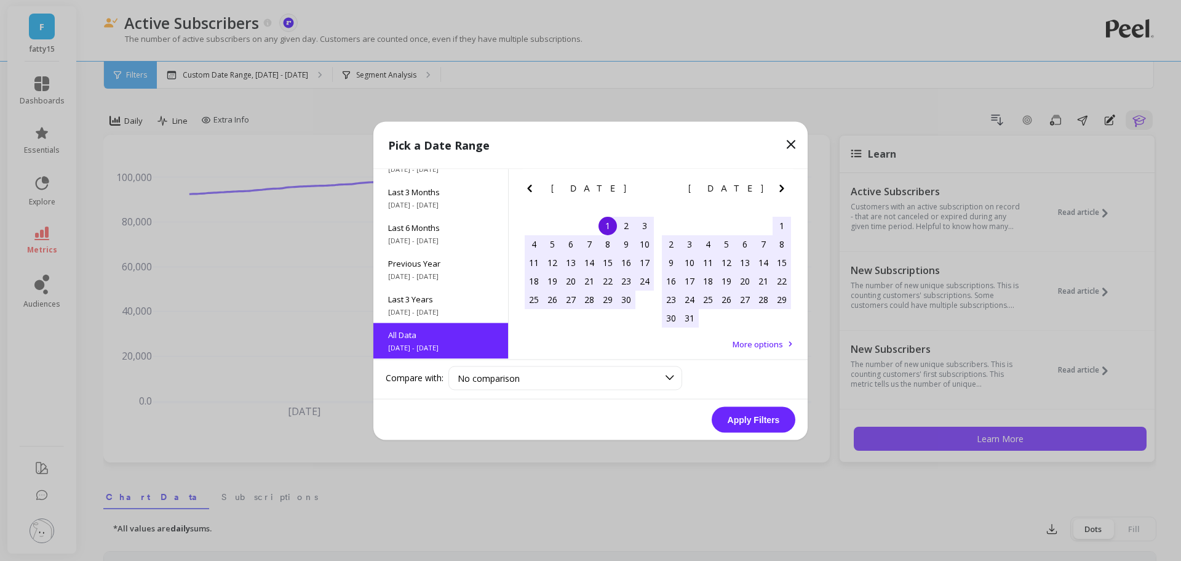
click at [772, 414] on button "Apply Filters" at bounding box center [754, 419] width 84 height 26
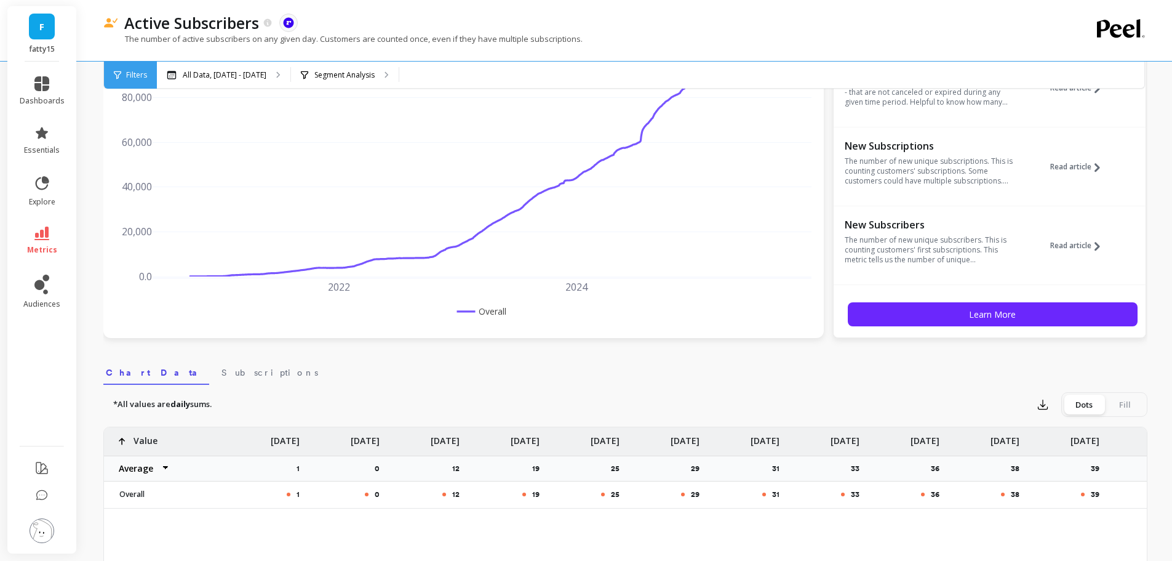
scroll to position [123, 0]
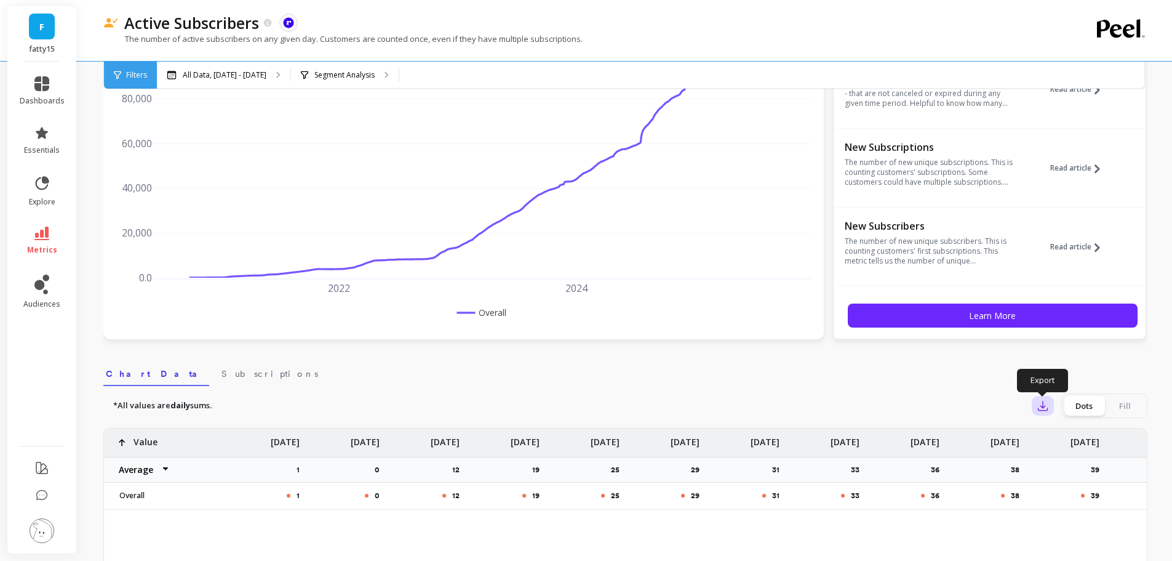
click at [1044, 402] on icon "button" at bounding box center [1043, 405] width 12 height 12
click at [1079, 443] on button "CSV" at bounding box center [1088, 439] width 110 height 22
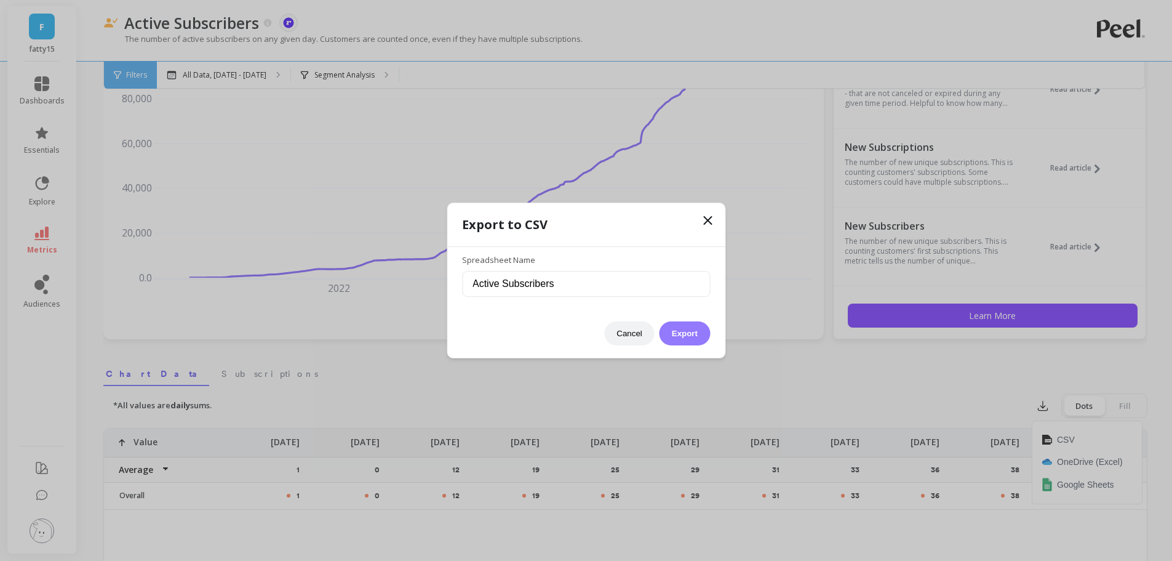
click at [690, 332] on button "Export" at bounding box center [685, 333] width 50 height 24
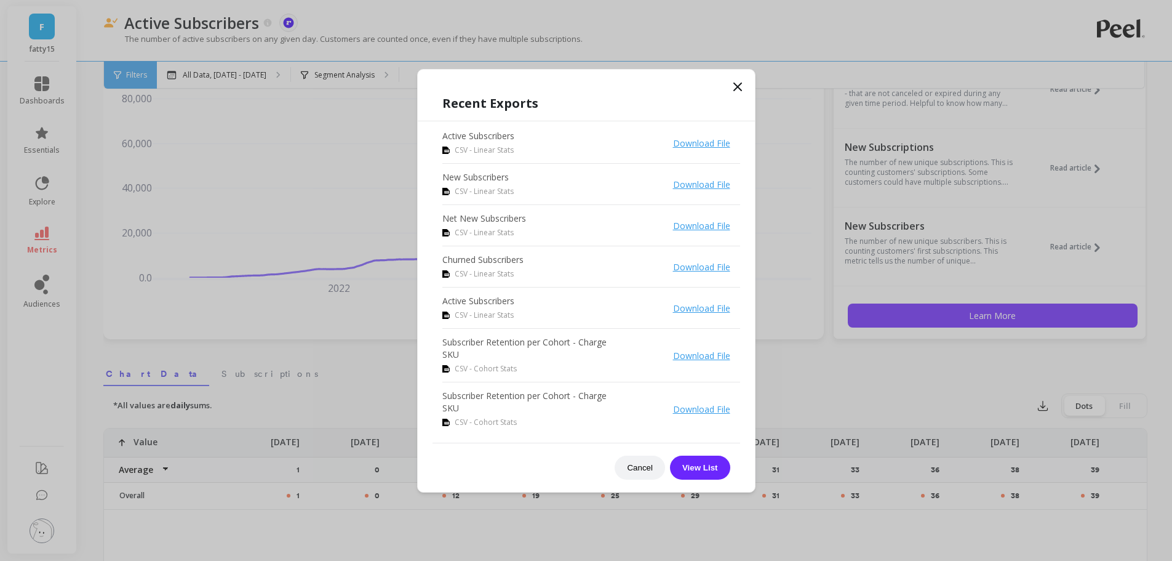
click at [731, 90] on icon at bounding box center [737, 86] width 15 height 15
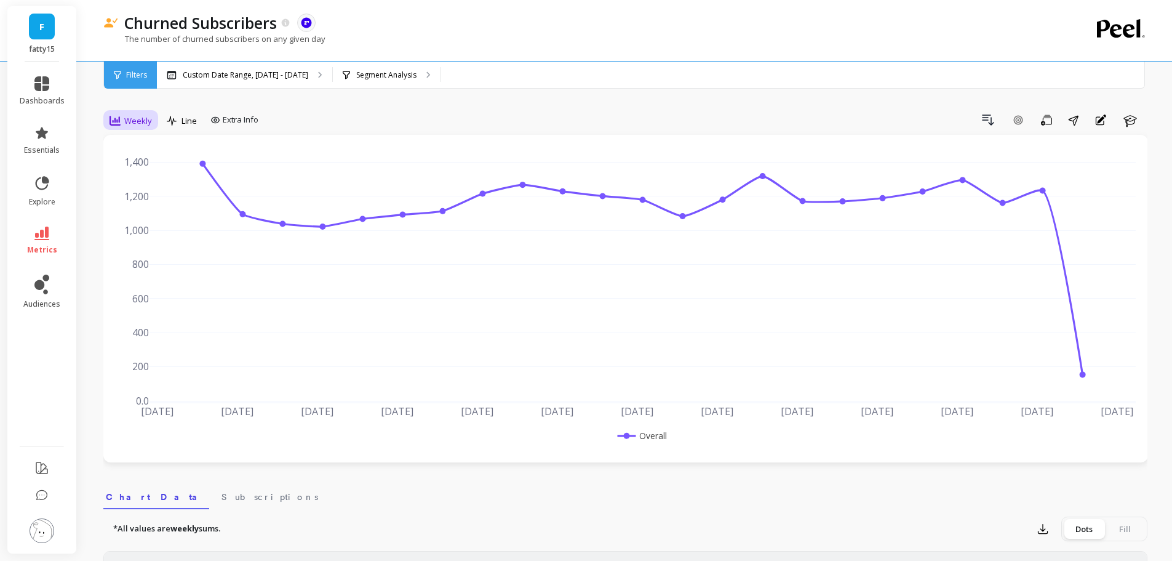
click at [149, 113] on div "Weekly" at bounding box center [131, 120] width 50 height 21
click at [142, 222] on div "Monthly" at bounding box center [148, 219] width 85 height 22
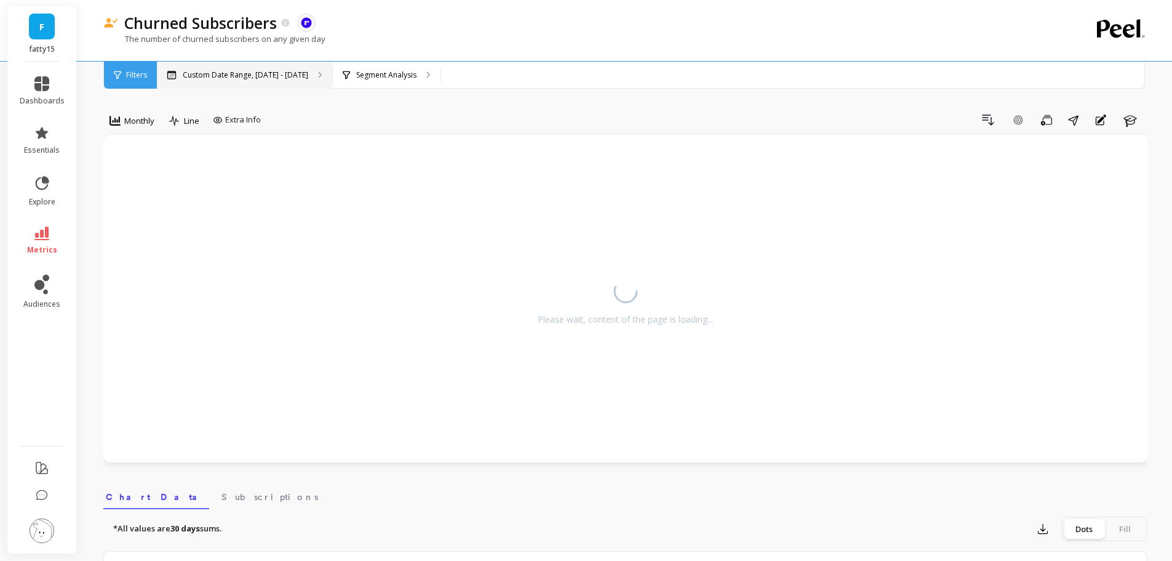
click at [220, 65] on div "Custom Date Range, [DATE] - [DATE]" at bounding box center [244, 75] width 175 height 27
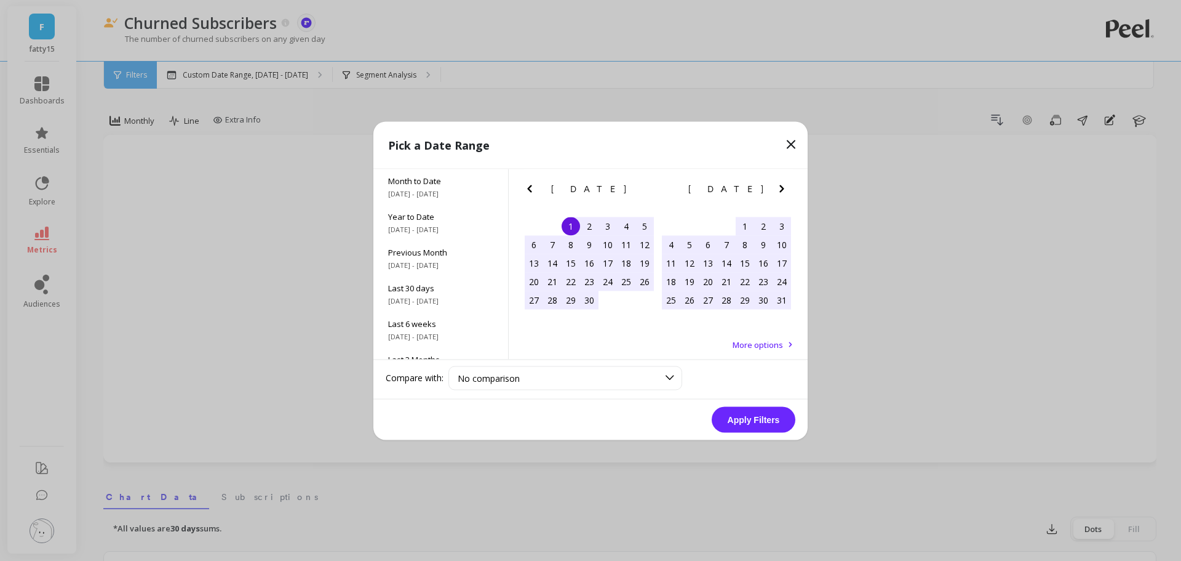
scroll to position [167, 0]
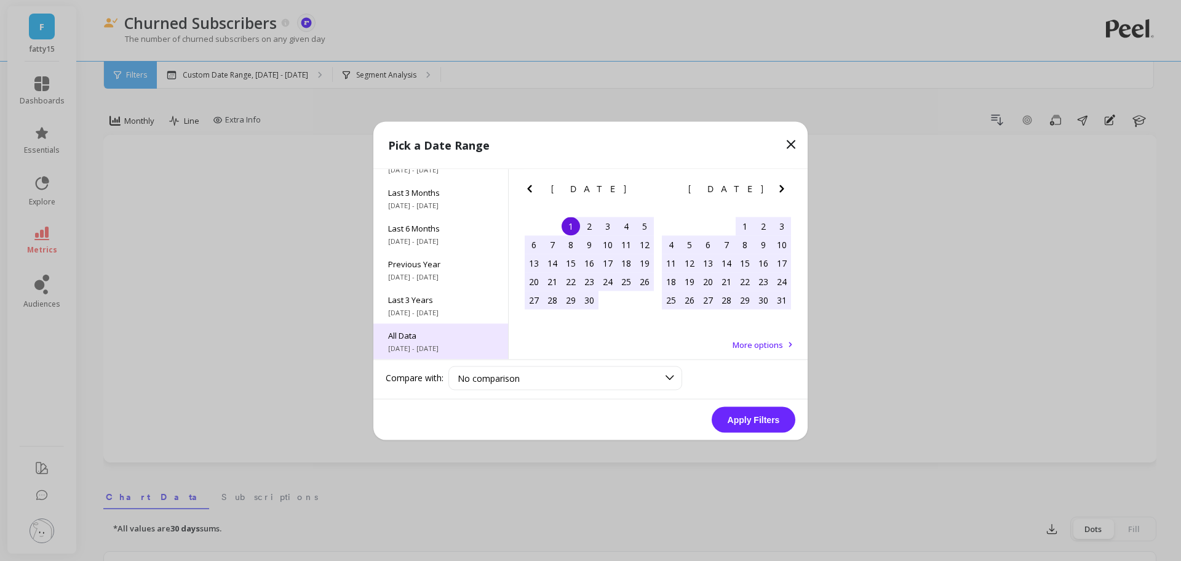
click at [434, 345] on span "[DATE] - [DATE]" at bounding box center [440, 348] width 105 height 10
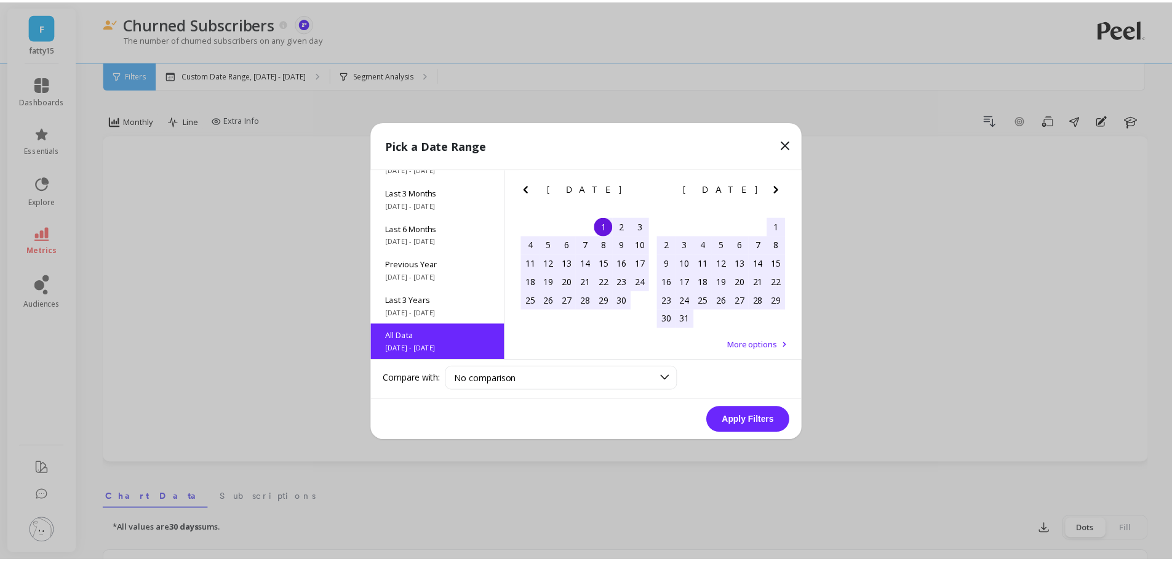
scroll to position [1, 0]
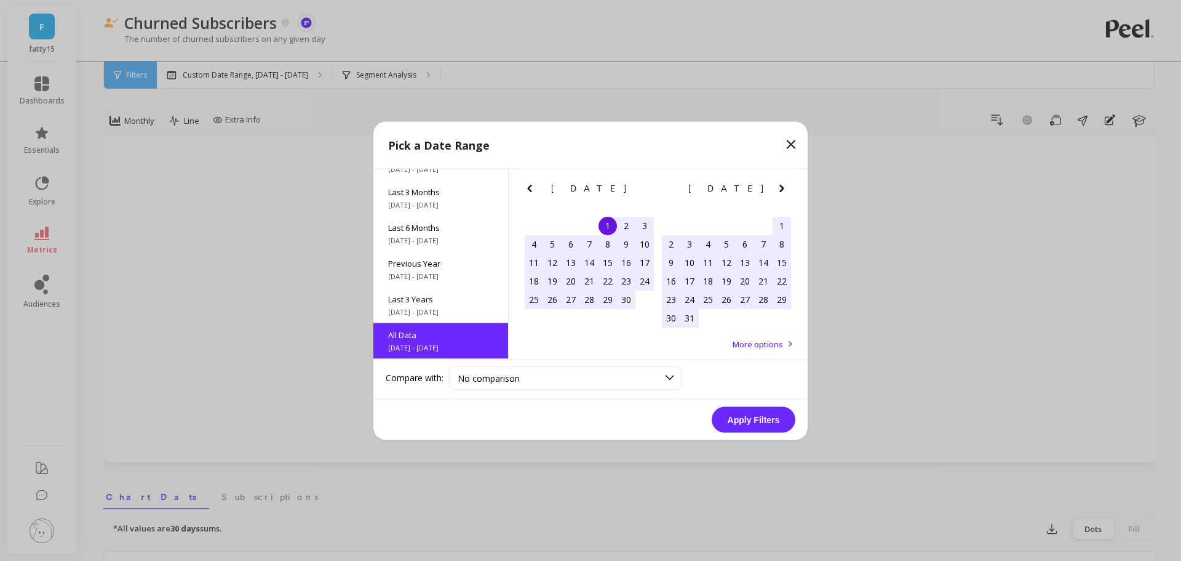
click at [731, 422] on button "Apply Filters" at bounding box center [754, 419] width 84 height 26
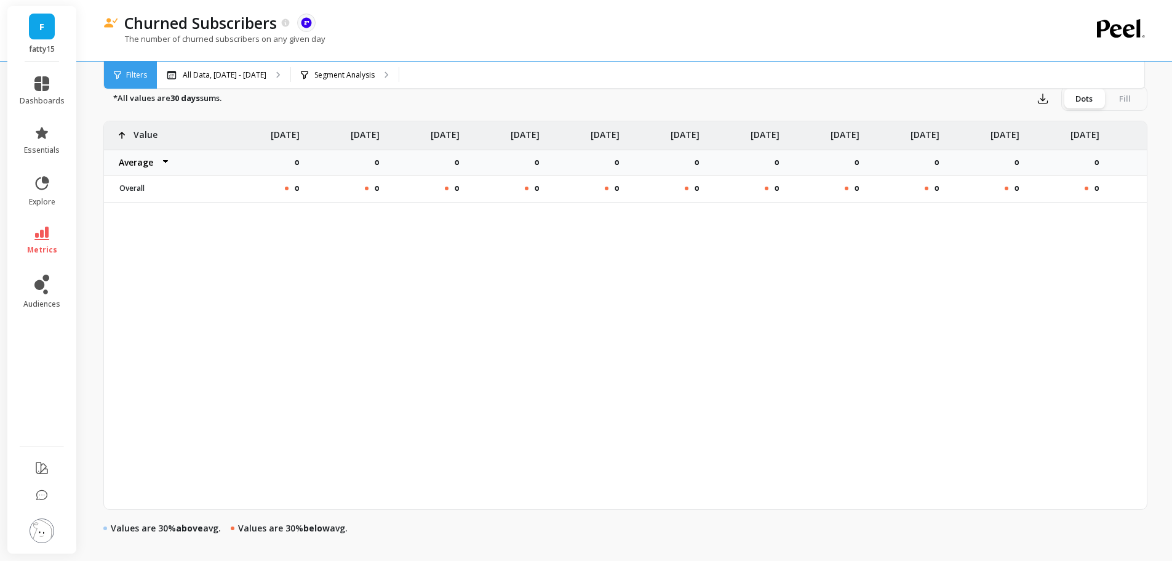
scroll to position [431, 0]
click at [1042, 95] on icon "button" at bounding box center [1043, 98] width 12 height 12
click at [1050, 126] on button "CSV" at bounding box center [1088, 132] width 110 height 22
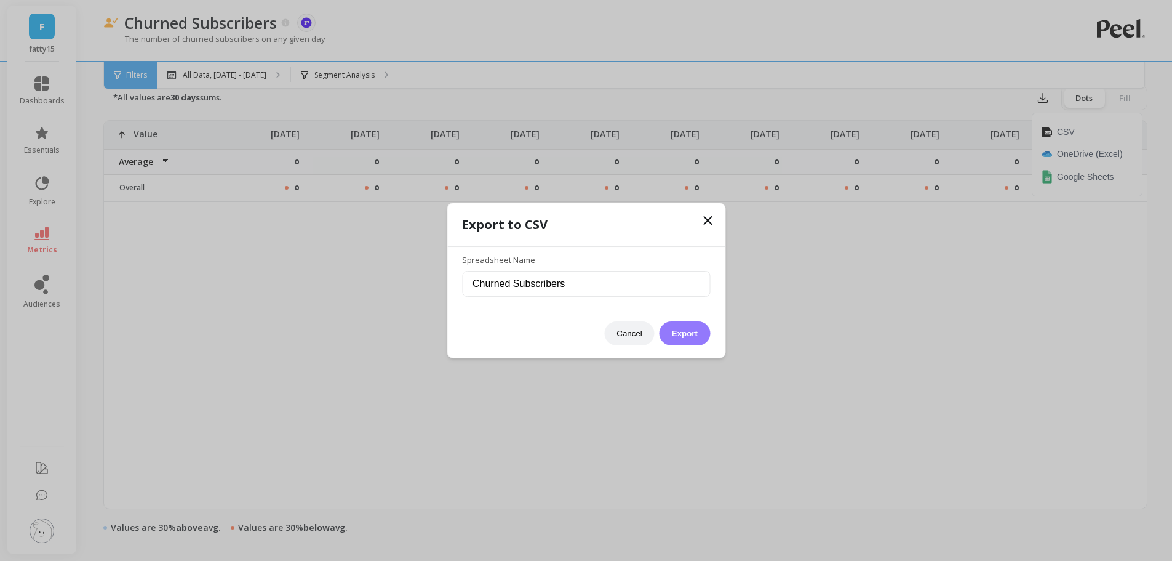
click at [685, 330] on button "Export" at bounding box center [685, 333] width 50 height 24
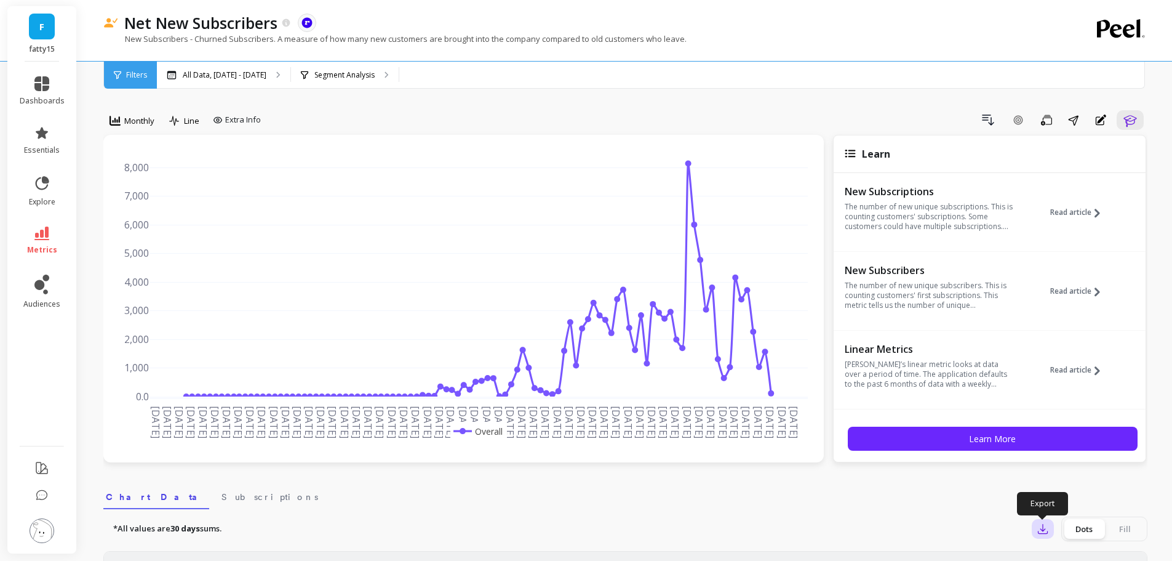
click at [1034, 525] on button "button" at bounding box center [1043, 529] width 22 height 20
click at [1052, 556] on button "CSV" at bounding box center [1088, 562] width 110 height 22
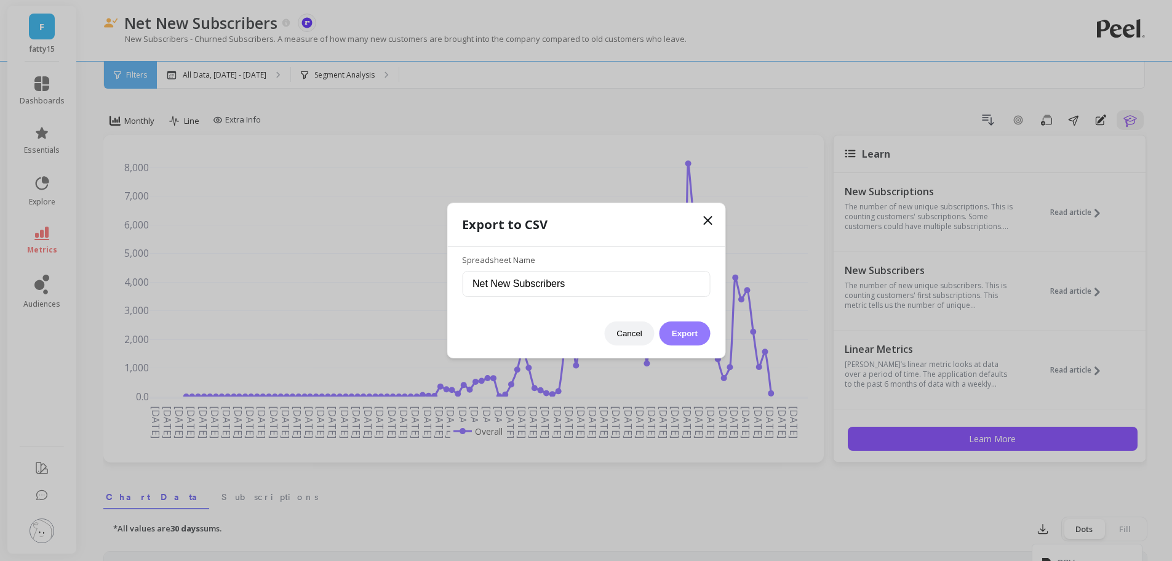
click at [690, 332] on button "Export" at bounding box center [685, 333] width 50 height 24
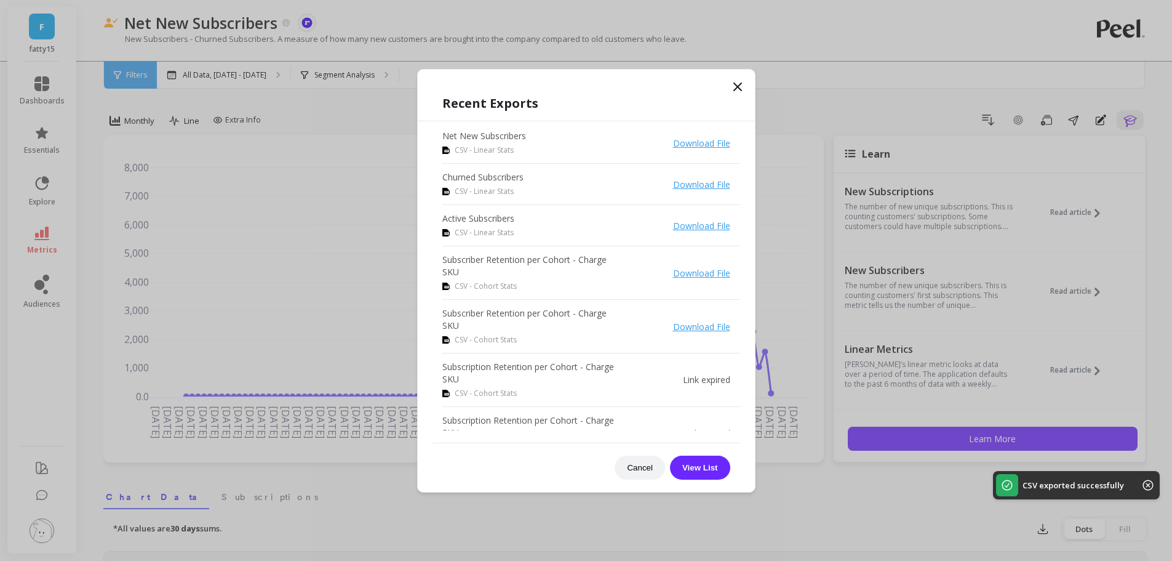
click at [739, 87] on icon at bounding box center [737, 86] width 7 height 7
